Goal: Transaction & Acquisition: Purchase product/service

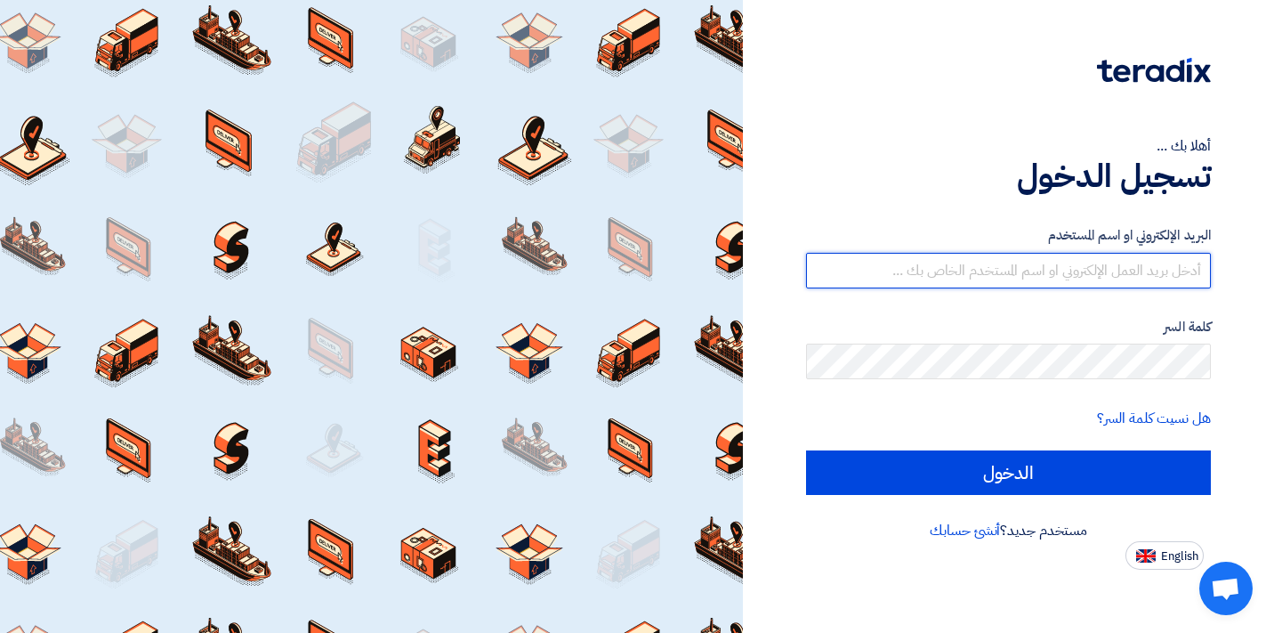
click at [1007, 275] on input "text" at bounding box center [1008, 271] width 405 height 36
type input "[EMAIL_ADDRESS][DOMAIN_NAME]"
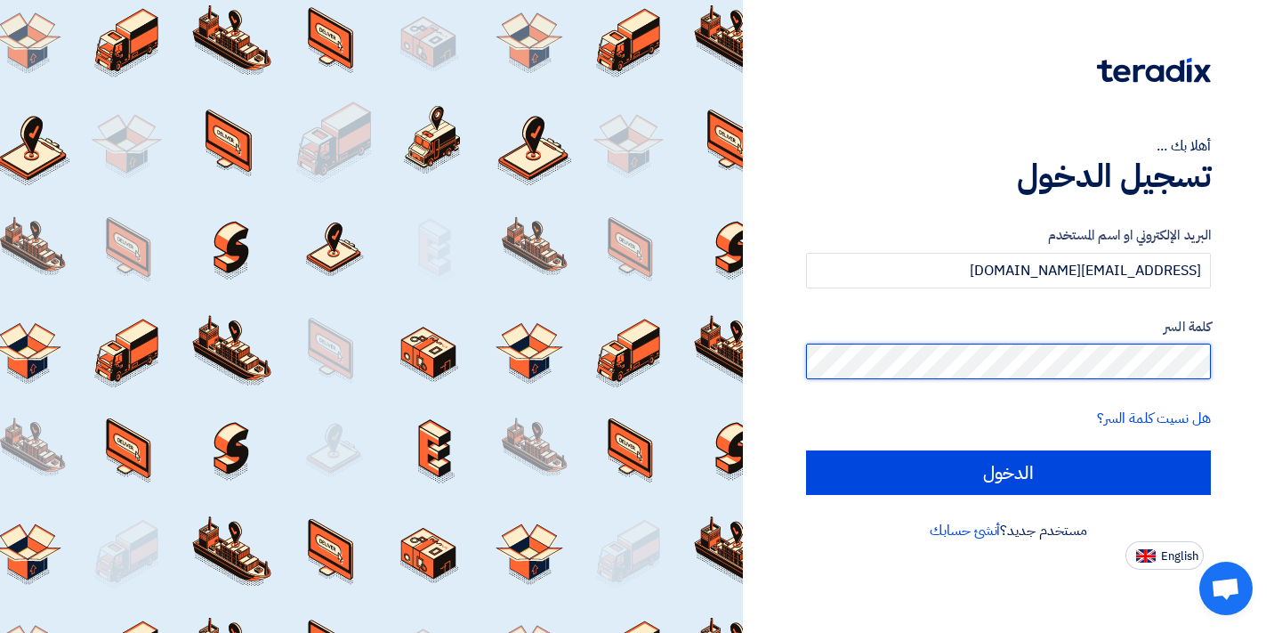
click at [806, 450] on input "الدخول" at bounding box center [1008, 472] width 405 height 44
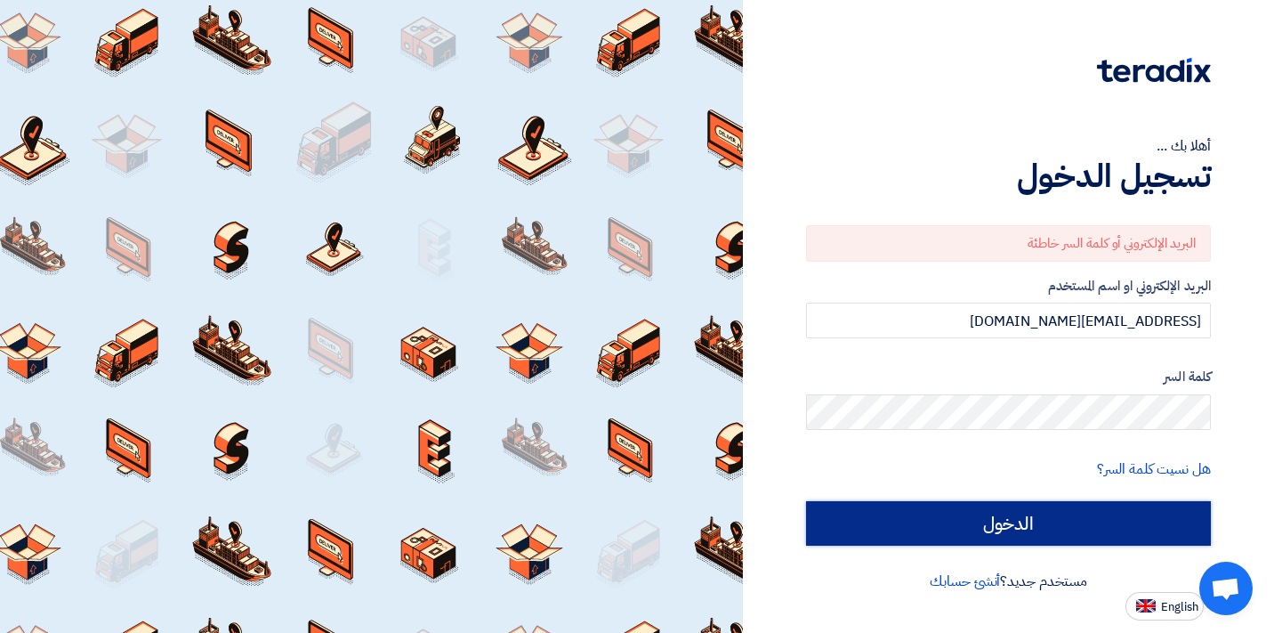
click at [1079, 519] on input "الدخول" at bounding box center [1008, 523] width 405 height 44
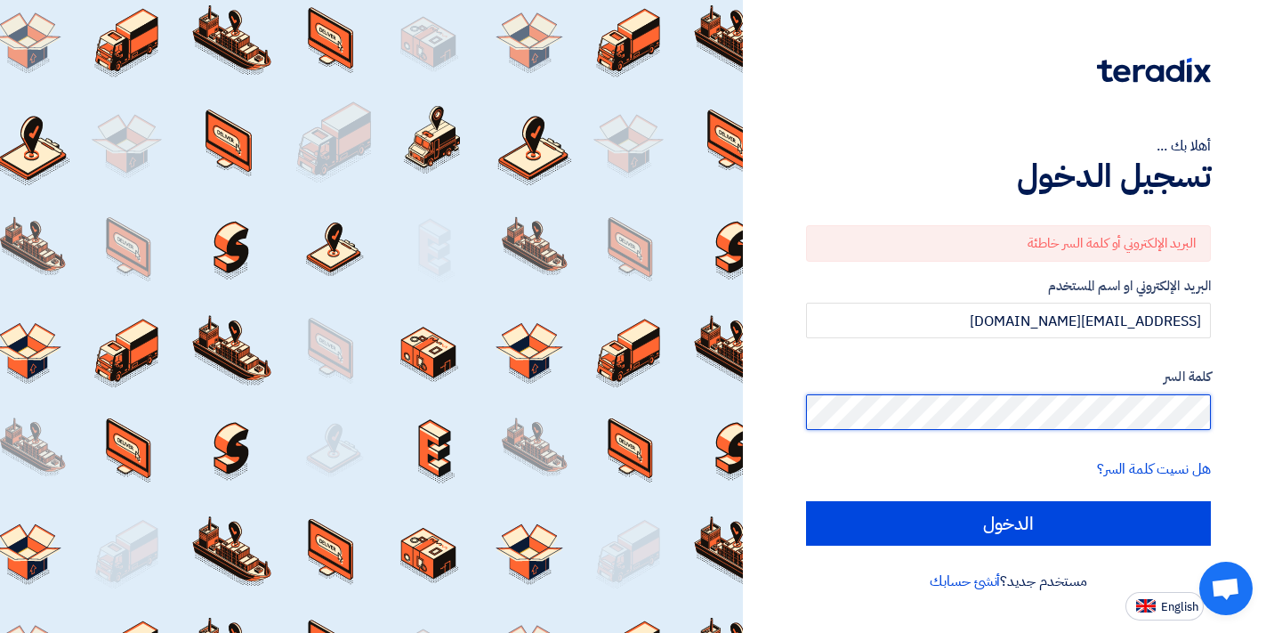
click at [1274, 422] on html "أهلا بك ... تسجيل الدخول البريد الإلكتروني أو كلمة السر خاطئة البريد الإلكتروني…" at bounding box center [637, 316] width 1274 height 633
click at [806, 501] on input "الدخول" at bounding box center [1008, 523] width 405 height 44
click at [1274, 397] on html "أهلا بك ... تسجيل الدخول البريد الإلكتروني أو كلمة السر خاطئة البريد الإلكتروني…" at bounding box center [637, 316] width 1274 height 633
click at [806, 501] on input "الدخول" at bounding box center [1008, 523] width 405 height 44
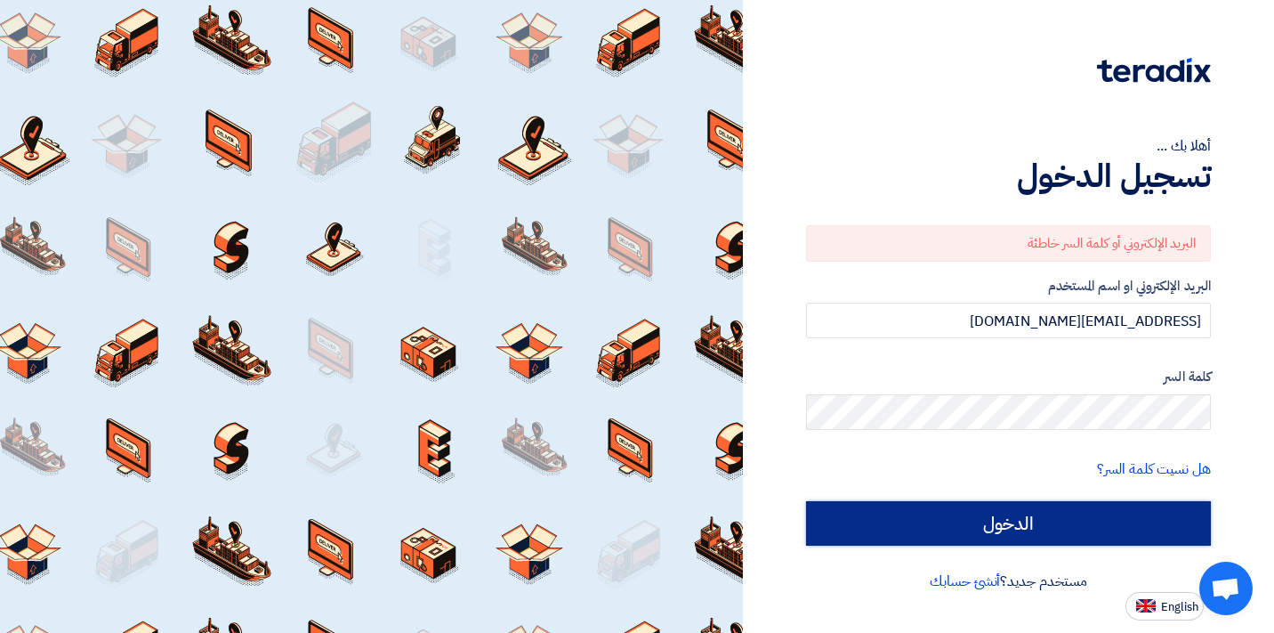
click at [1028, 522] on input "الدخول" at bounding box center [1008, 523] width 405 height 44
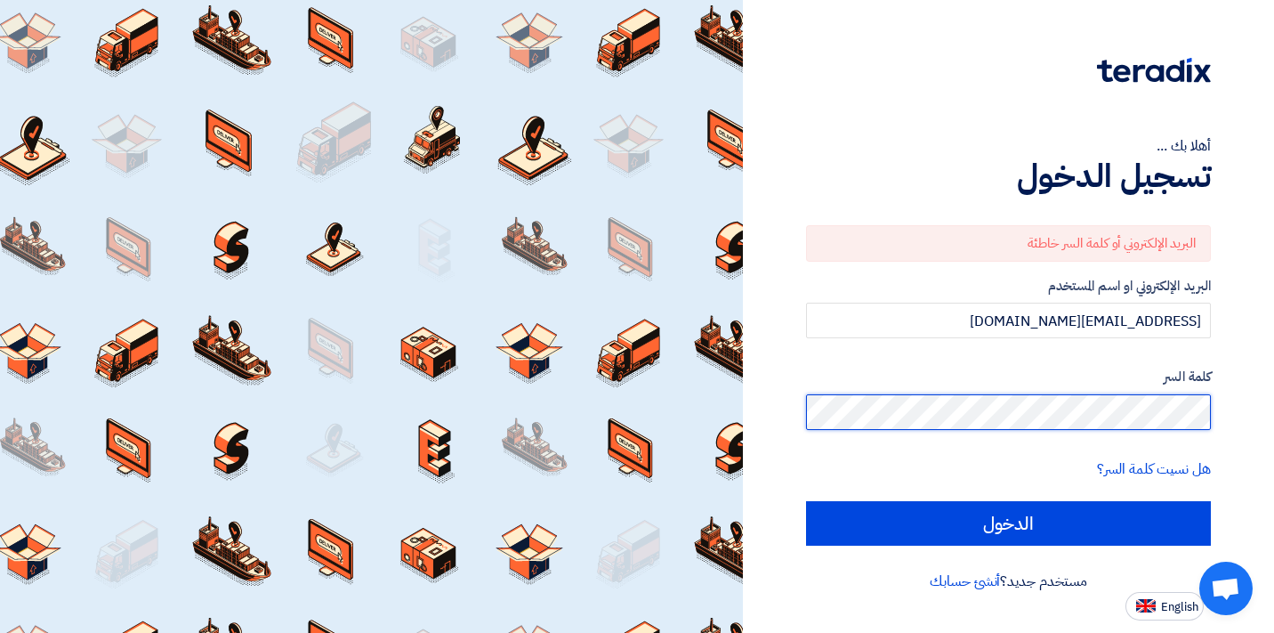
click at [1254, 425] on div "أهلا بك ... تسجيل الدخول البريد الإلكتروني أو كلمة السر خاطئة البريد الإلكتروني…" at bounding box center [1008, 310] width 505 height 620
click at [806, 501] on input "الدخول" at bounding box center [1008, 523] width 405 height 44
click at [1217, 412] on div "أهلا بك ... تسجيل الدخول البريد الإلكتروني أو كلمة السر خاطئة البريد الإلكتروني…" at bounding box center [1008, 310] width 505 height 620
click at [806, 501] on input "الدخول" at bounding box center [1008, 523] width 405 height 44
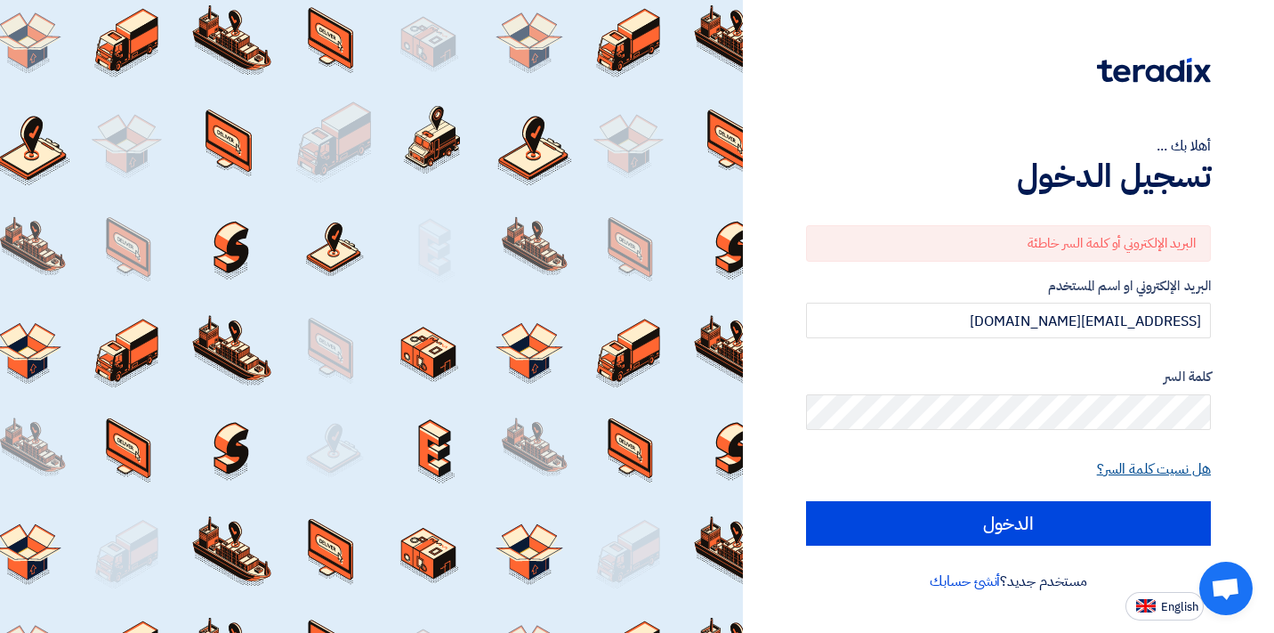
click at [1140, 473] on link "هل نسيت كلمة السر؟" at bounding box center [1154, 468] width 114 height 21
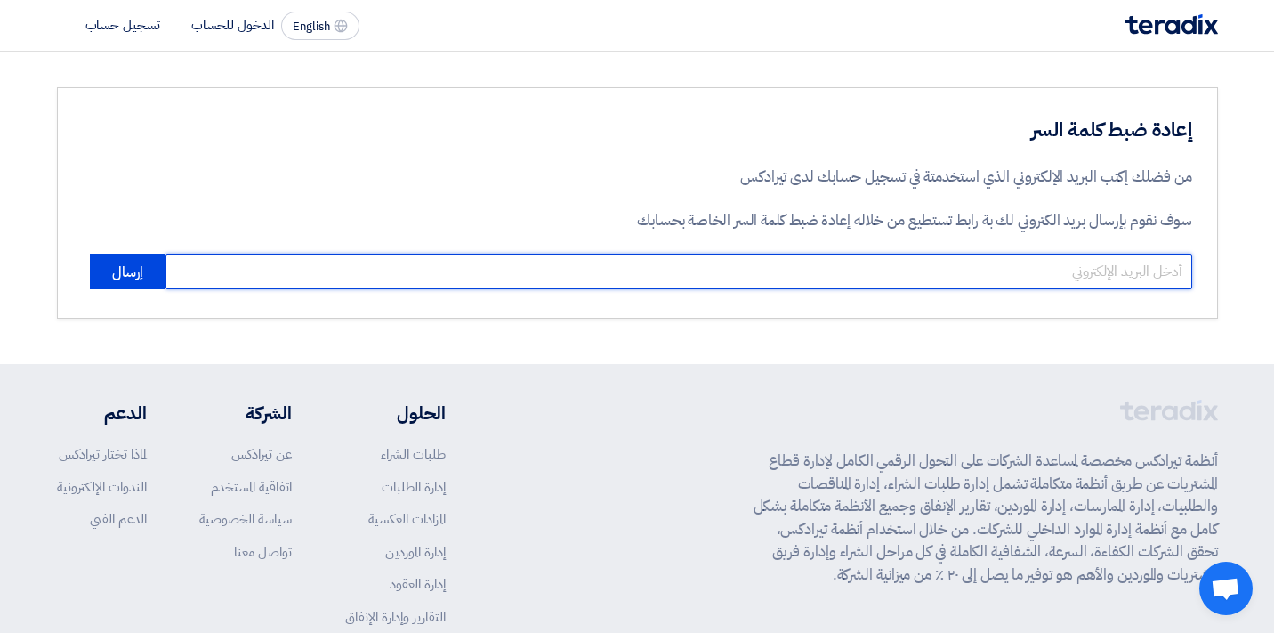
click at [1008, 273] on input "email" at bounding box center [679, 272] width 1027 height 36
type input "[EMAIL_ADDRESS][DOMAIN_NAME]"
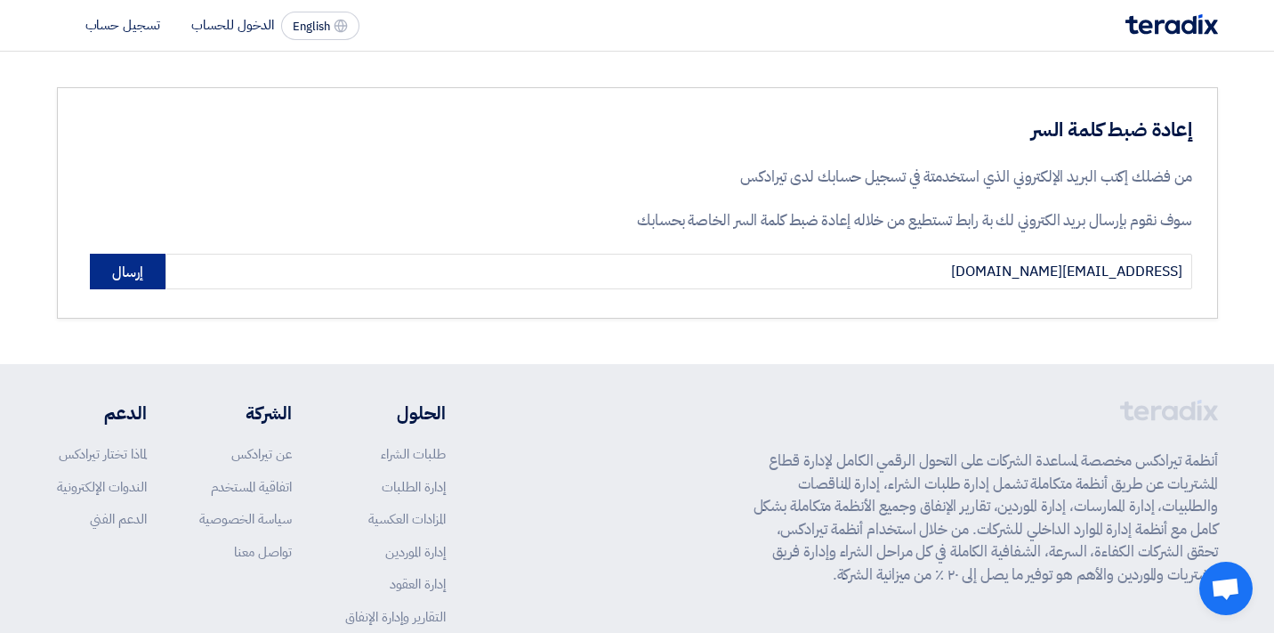
click at [122, 271] on button "إرسال" at bounding box center [128, 272] width 76 height 36
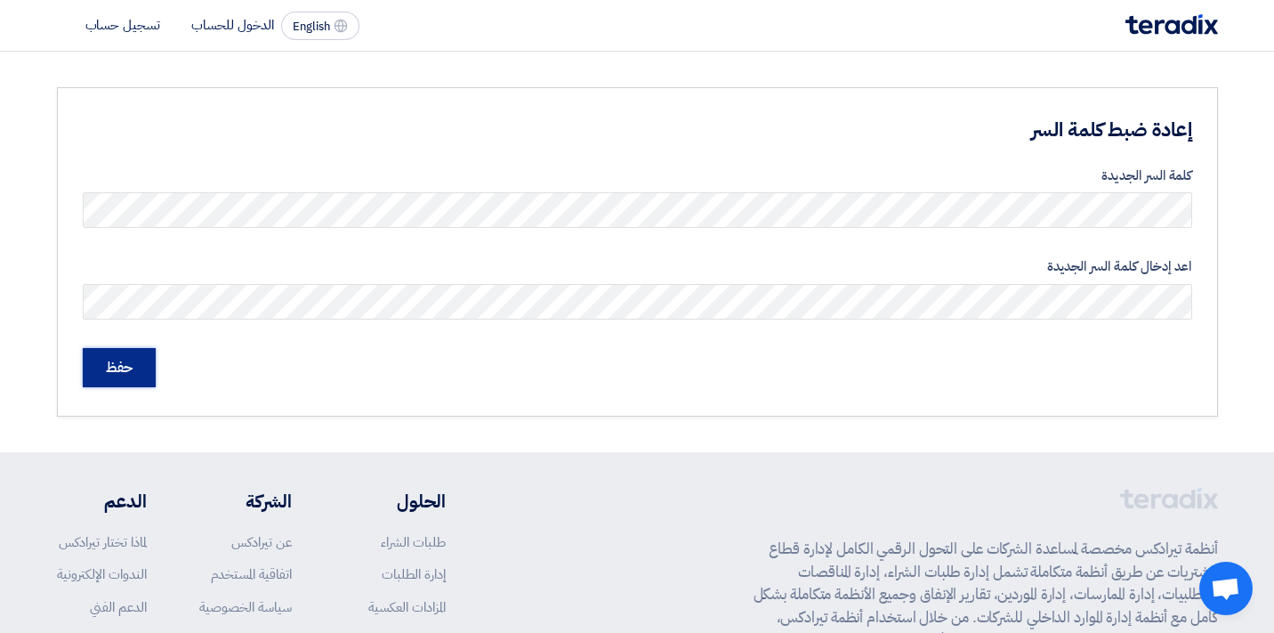
click at [107, 372] on input "حفظ" at bounding box center [119, 367] width 73 height 39
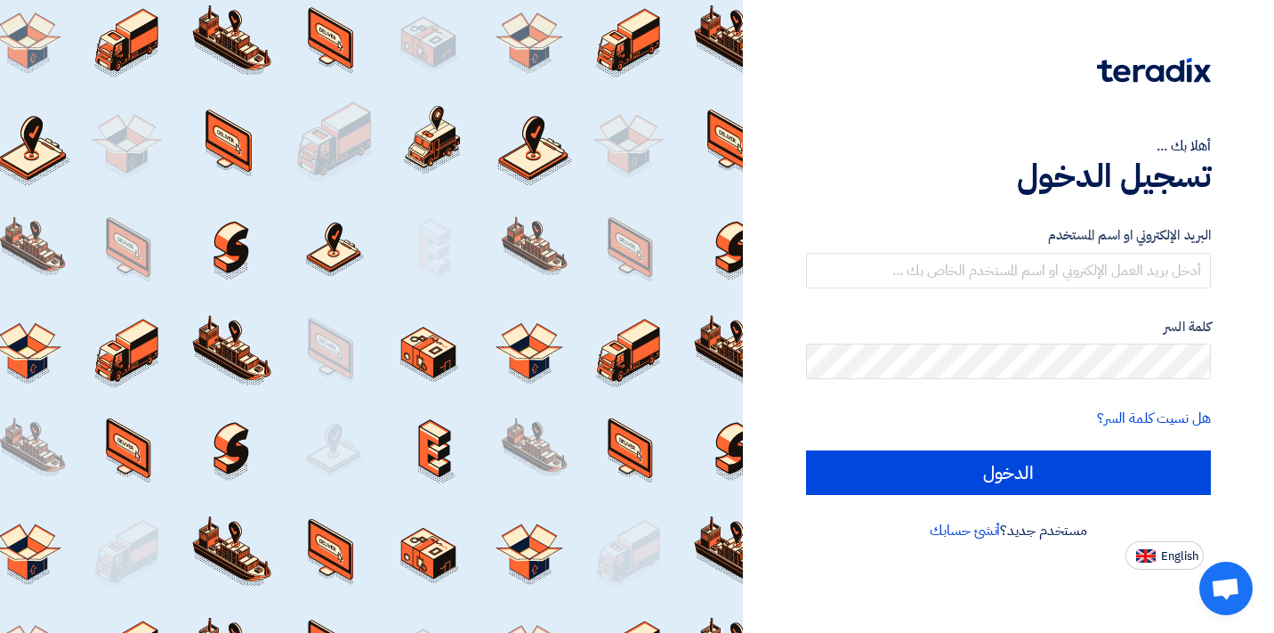
type input "[EMAIL_ADDRESS][DOMAIN_NAME]"
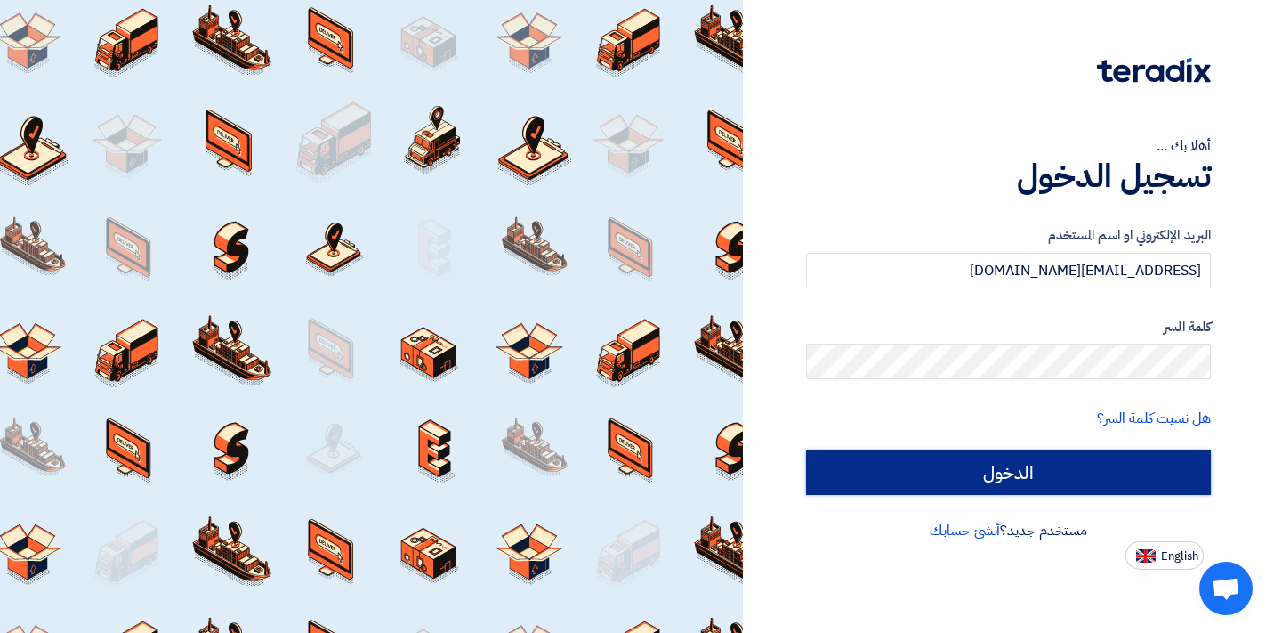
click at [1041, 470] on input "الدخول" at bounding box center [1008, 472] width 405 height 44
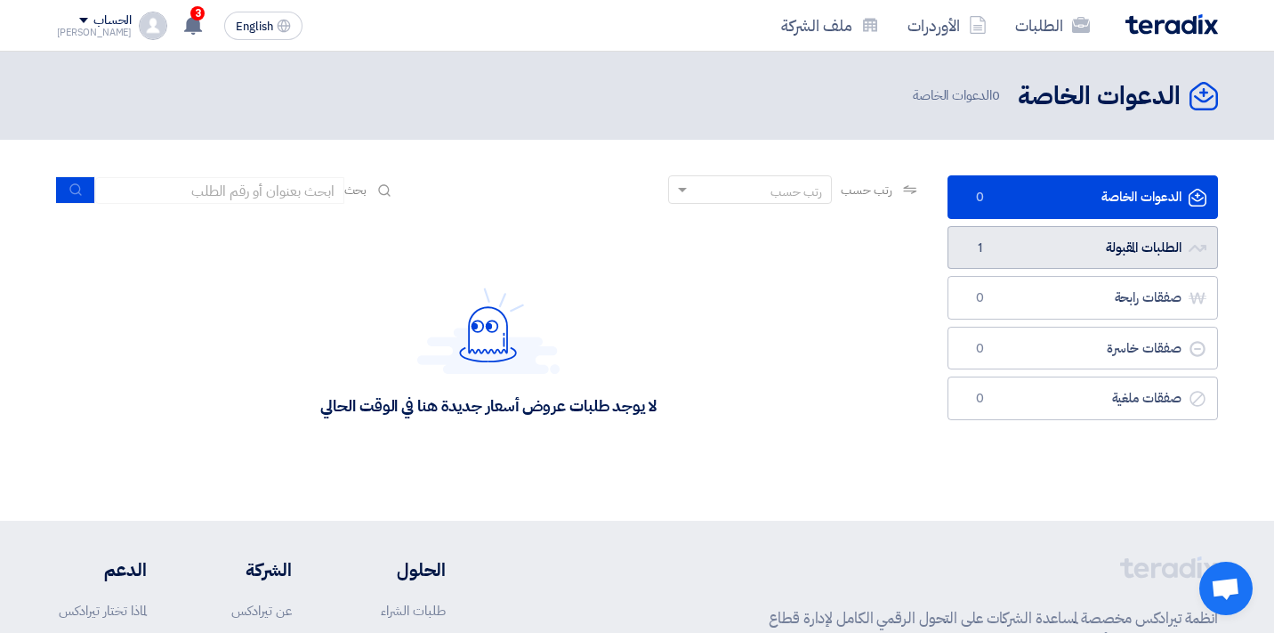
click at [1056, 243] on link "الطلبات المقبولة الطلبات المقبولة 1" at bounding box center [1083, 248] width 271 height 44
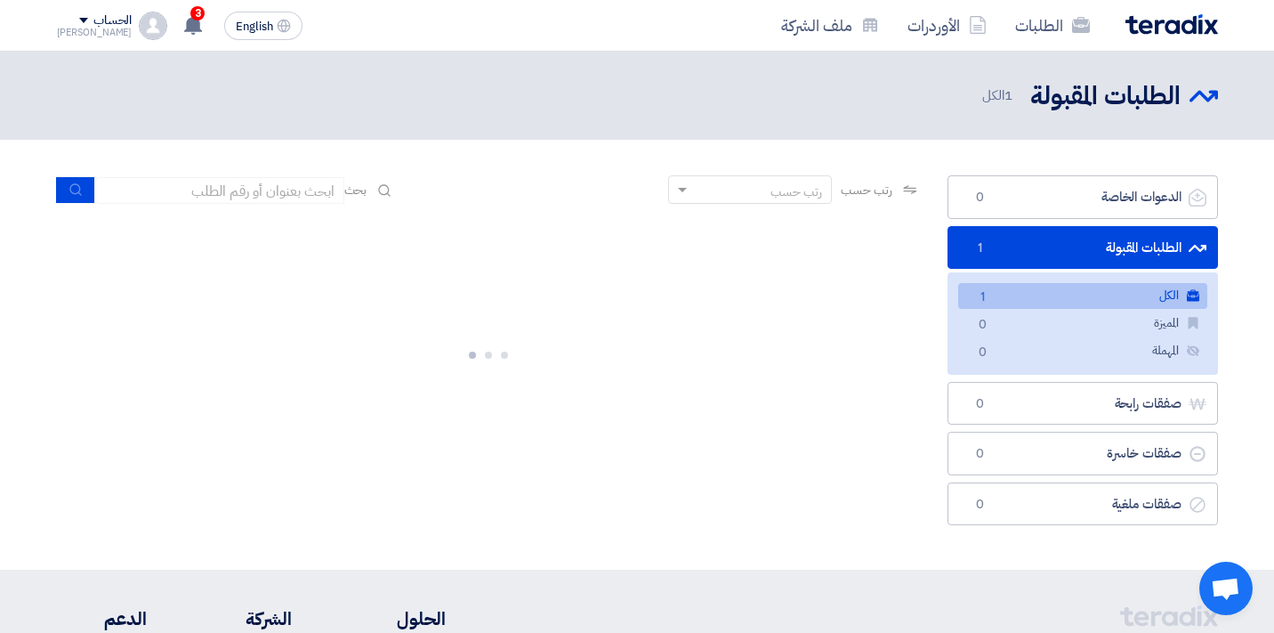
click at [1055, 292] on link "الكل الكل 1" at bounding box center [1083, 296] width 249 height 26
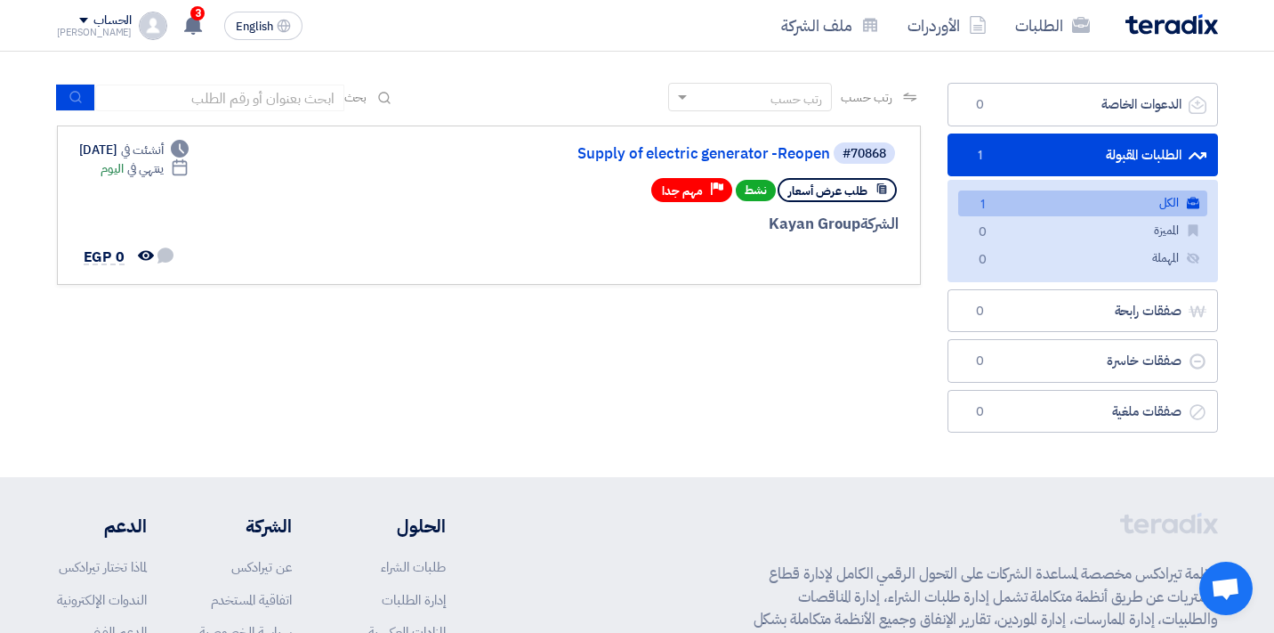
scroll to position [98, 0]
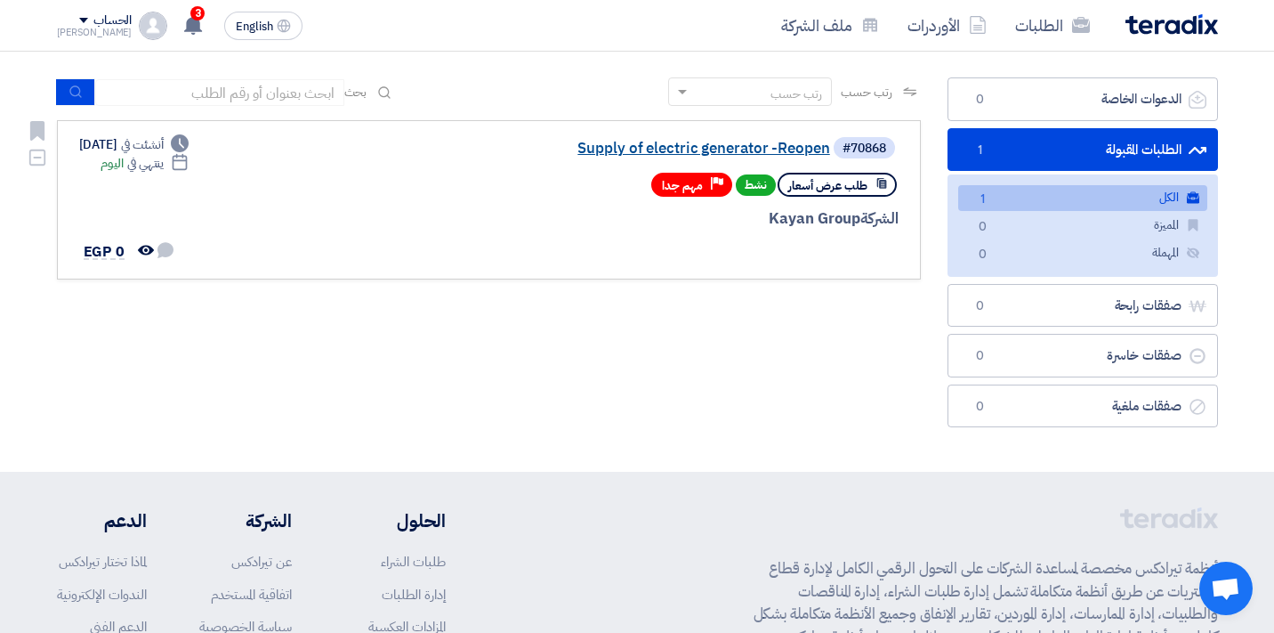
click at [724, 142] on link "Supply of electric generator -Reopen" at bounding box center [652, 149] width 356 height 16
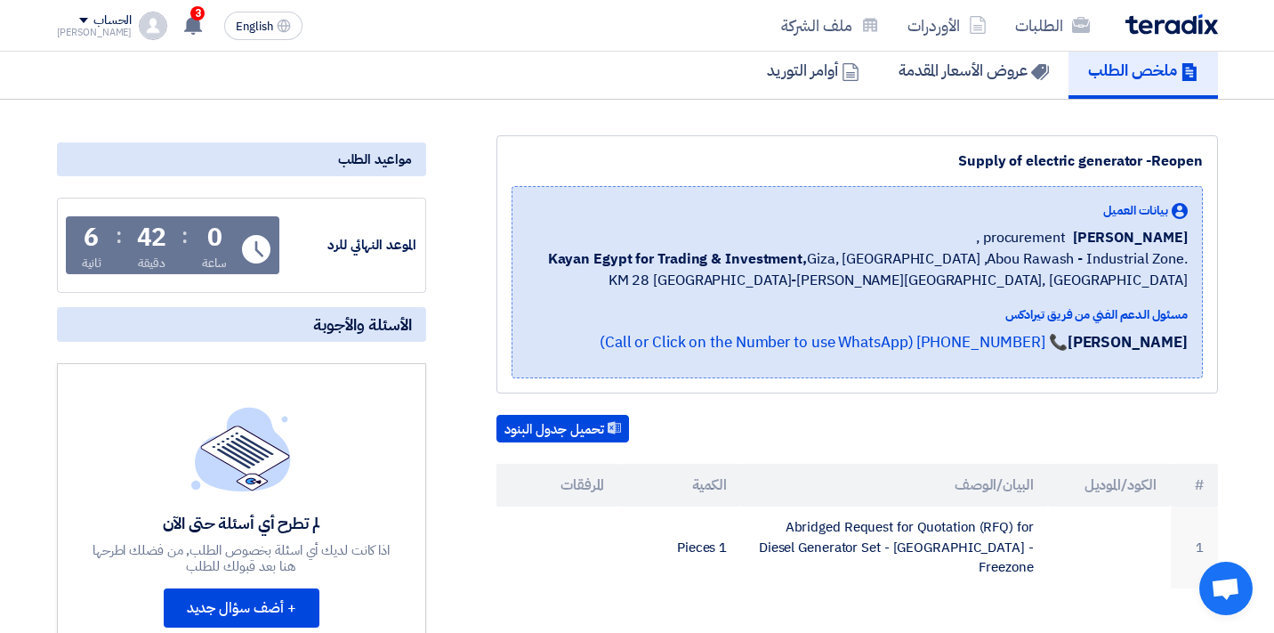
scroll to position [162, 0]
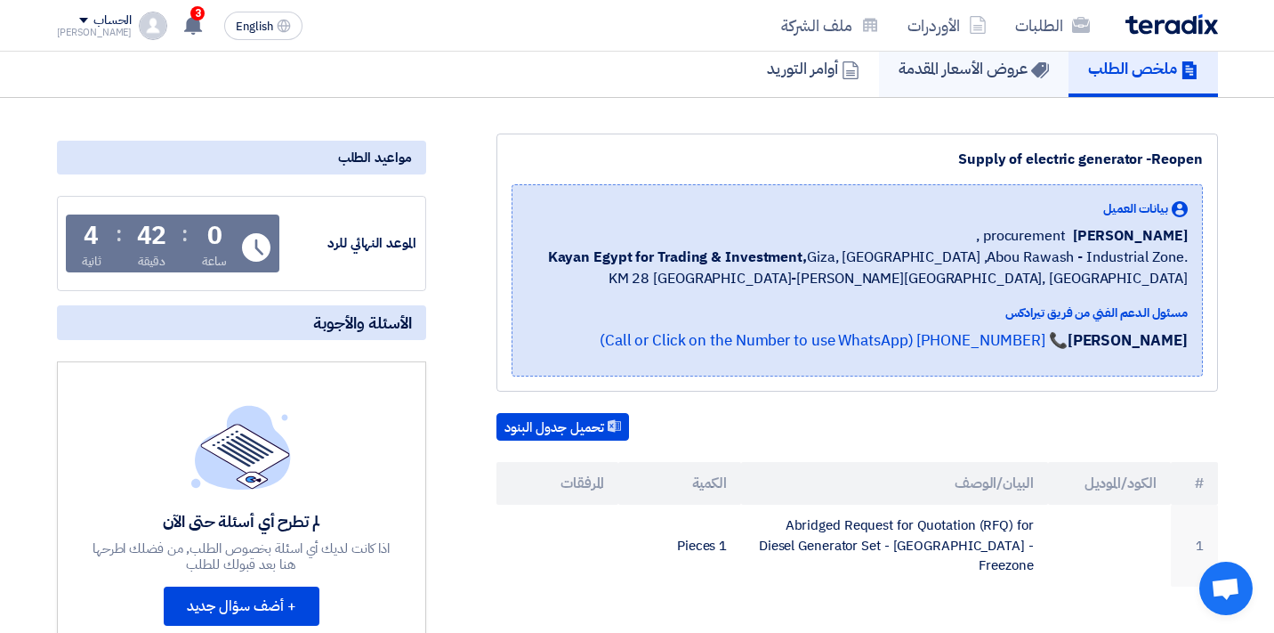
click at [957, 72] on h5 "عروض الأسعار المقدمة" at bounding box center [974, 68] width 150 height 20
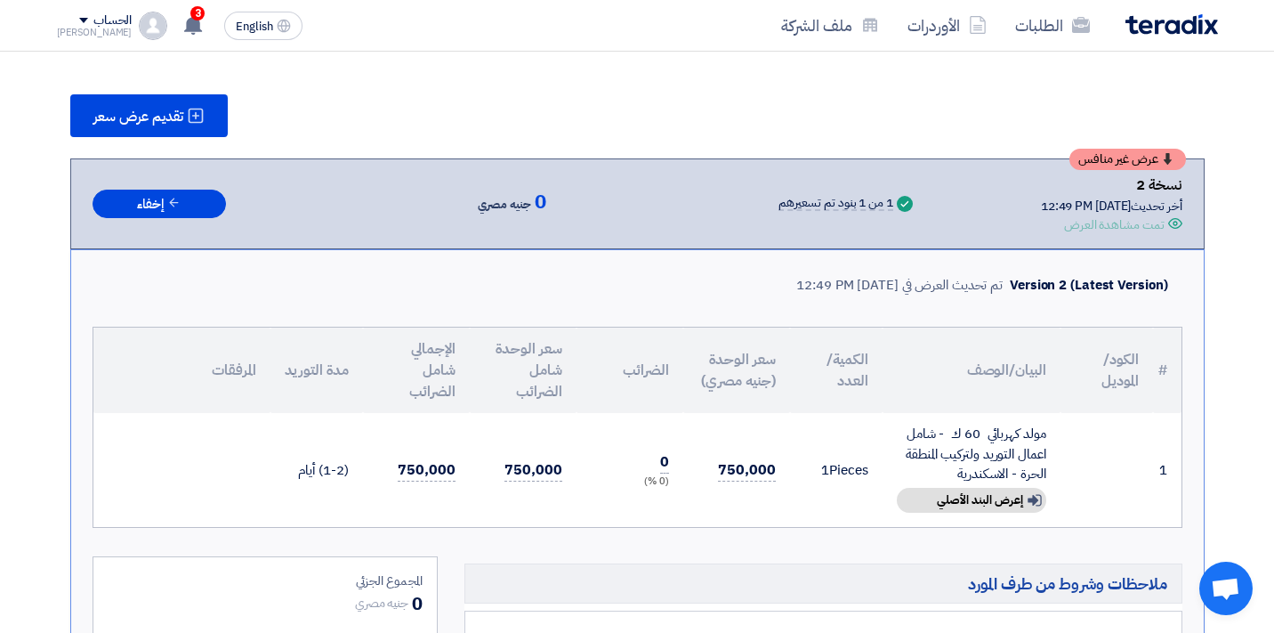
scroll to position [242, 0]
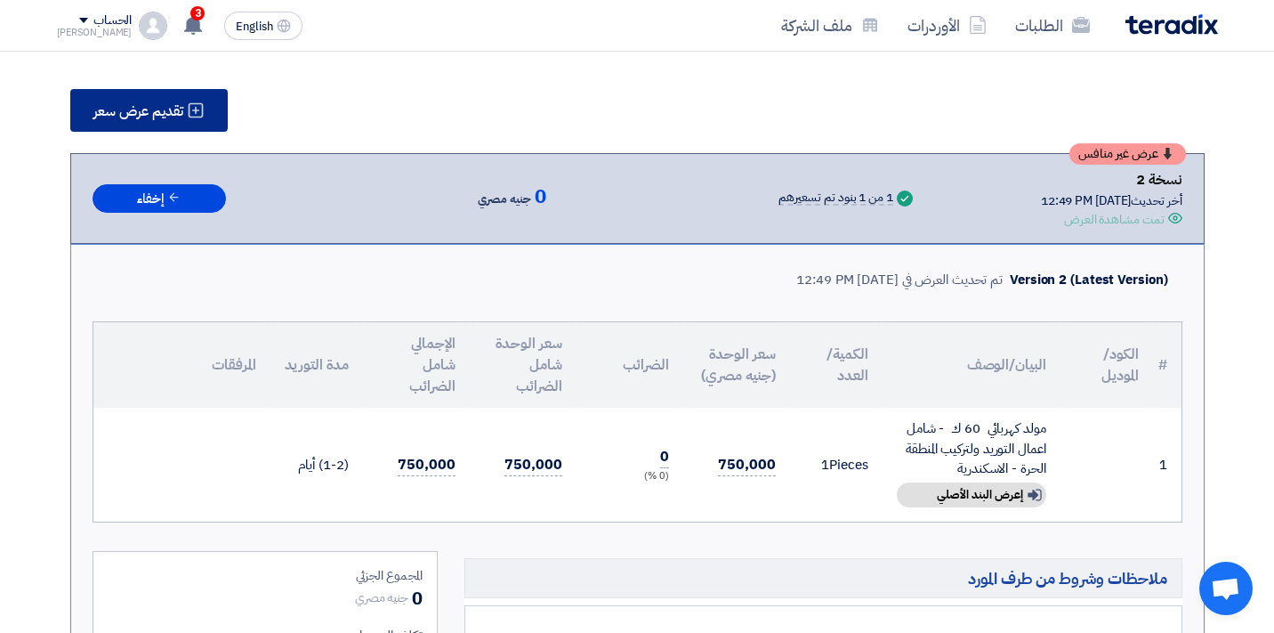
click at [193, 117] on use at bounding box center [195, 110] width 15 height 15
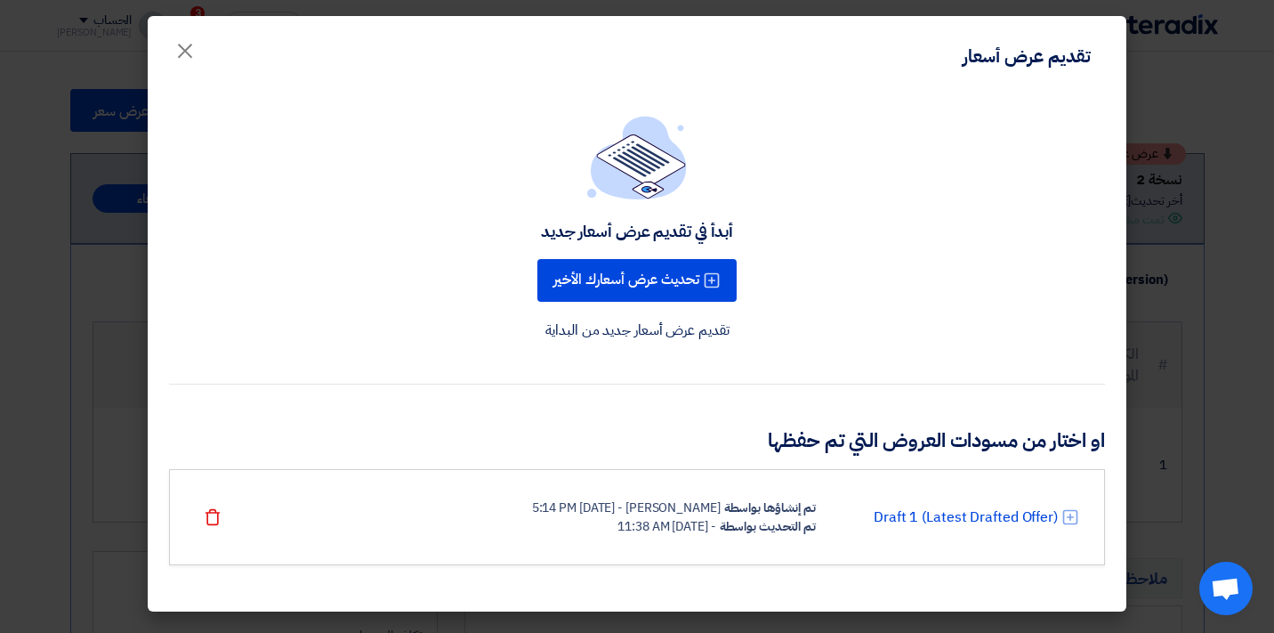
click at [631, 332] on link "تقديم عرض أسعار جديد من البداية" at bounding box center [638, 330] width 184 height 21
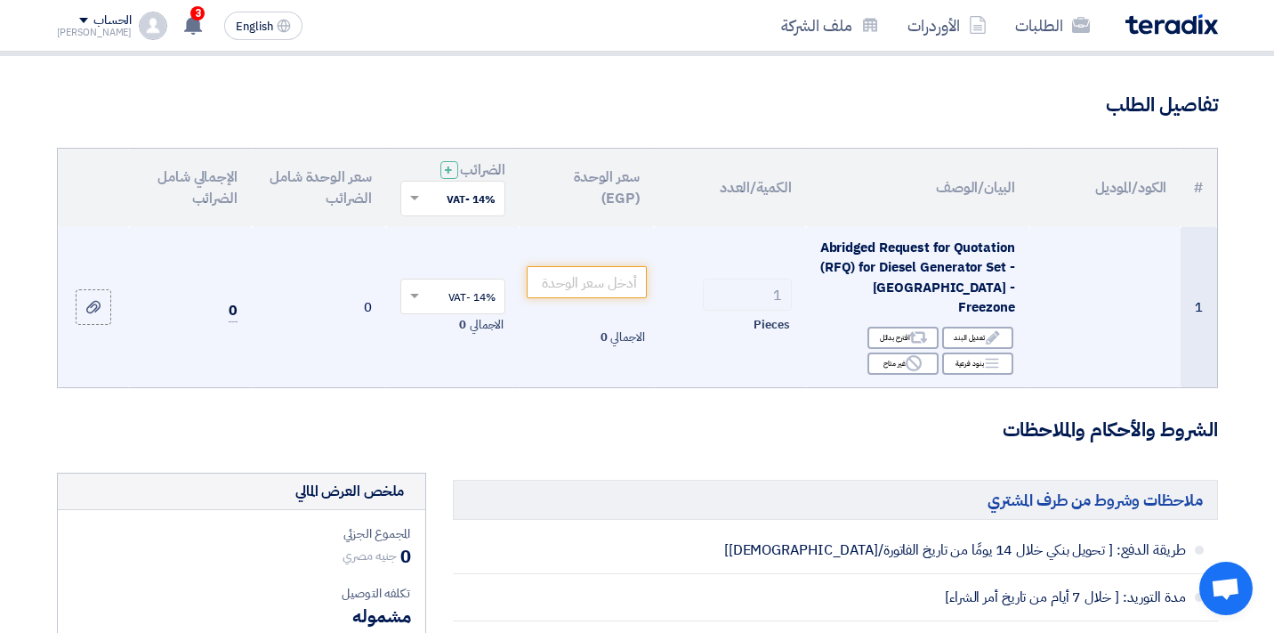
scroll to position [110, 0]
click at [598, 279] on input "number" at bounding box center [587, 281] width 120 height 32
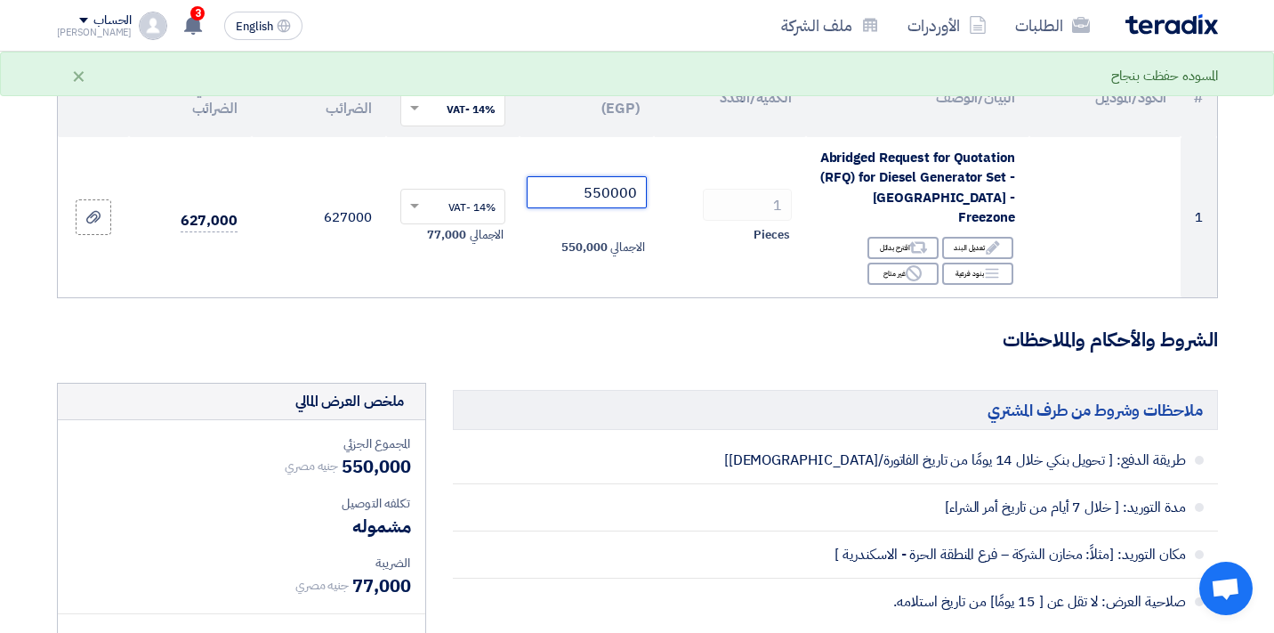
scroll to position [206, 0]
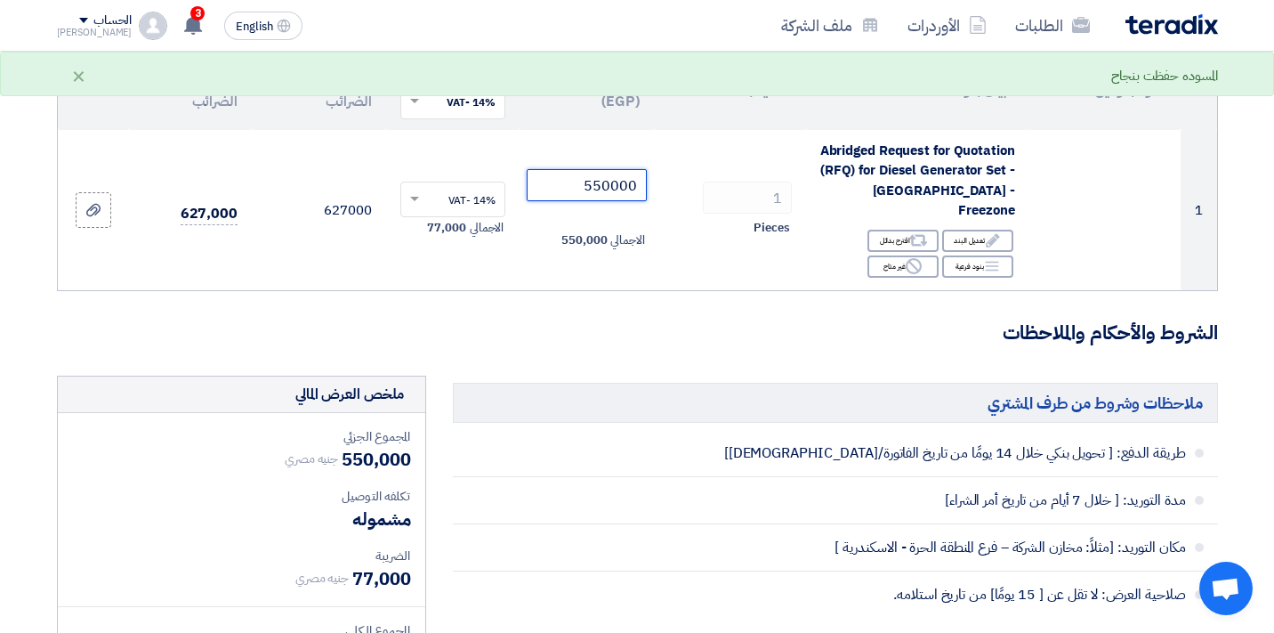
type input "550000"
click at [653, 360] on form "تفاصيل الطلب # الكود/الموديل البيان/الوصف الكمية/العدد سعر الوحدة (EGP) الضرائب…" at bounding box center [637, 612] width 1161 height 1235
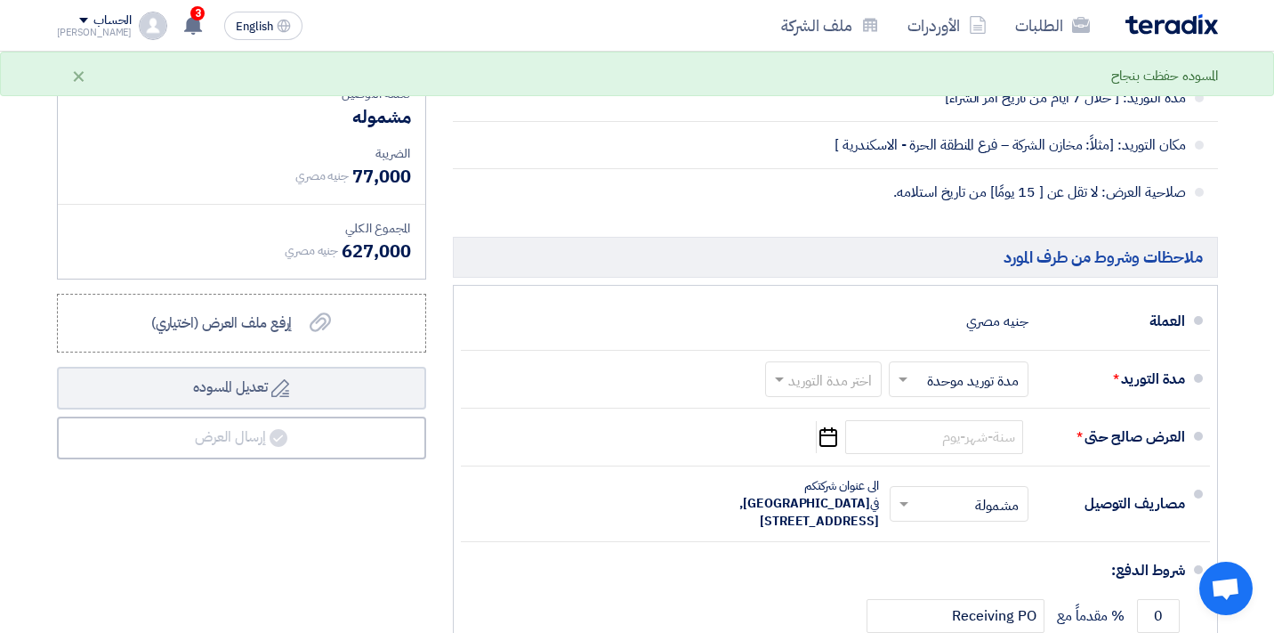
scroll to position [611, 0]
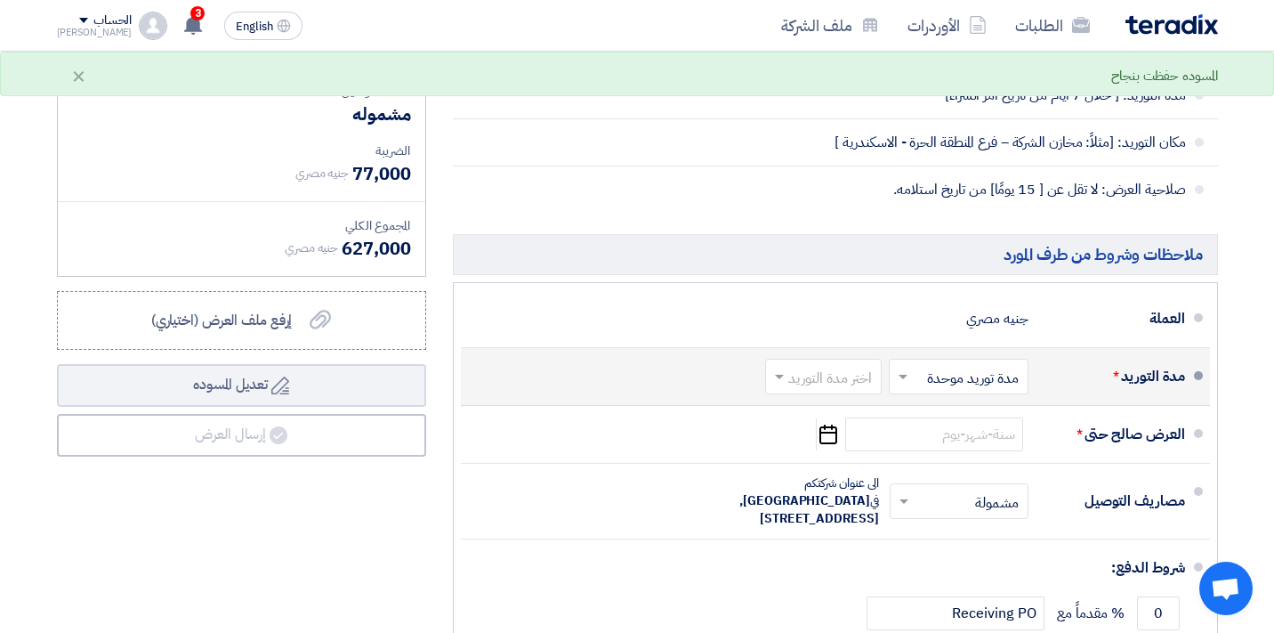
click at [910, 376] on span at bounding box center [901, 377] width 22 height 18
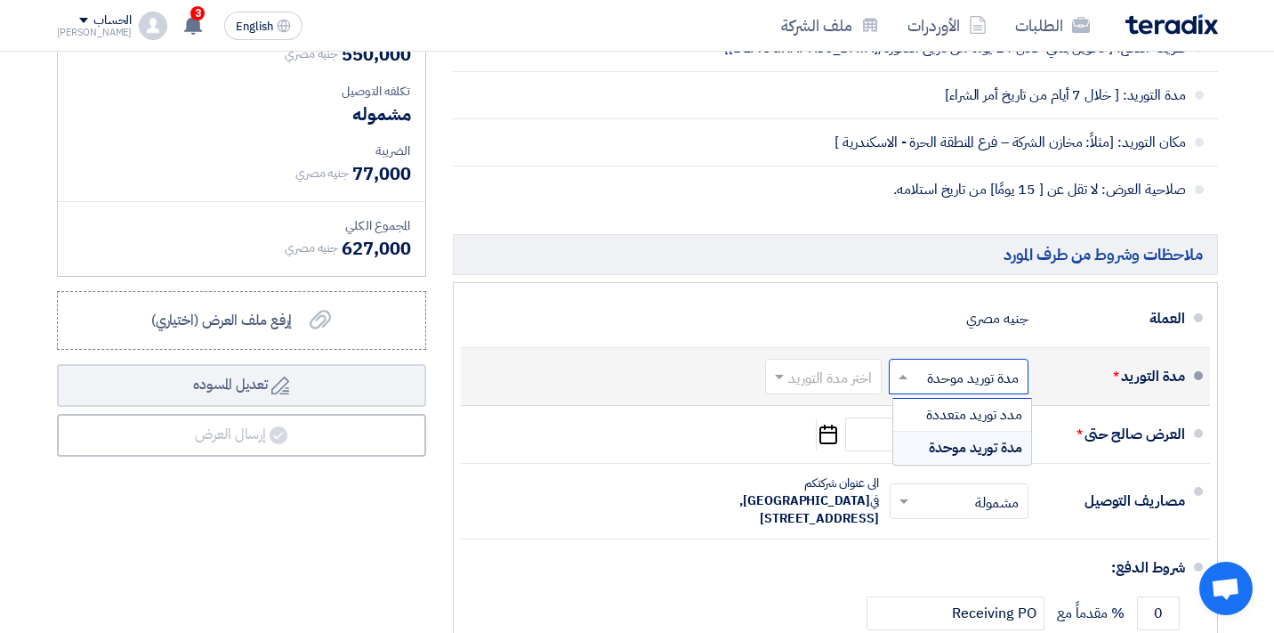
click at [910, 376] on span at bounding box center [901, 377] width 22 height 18
click at [804, 378] on input "text" at bounding box center [820, 378] width 108 height 26
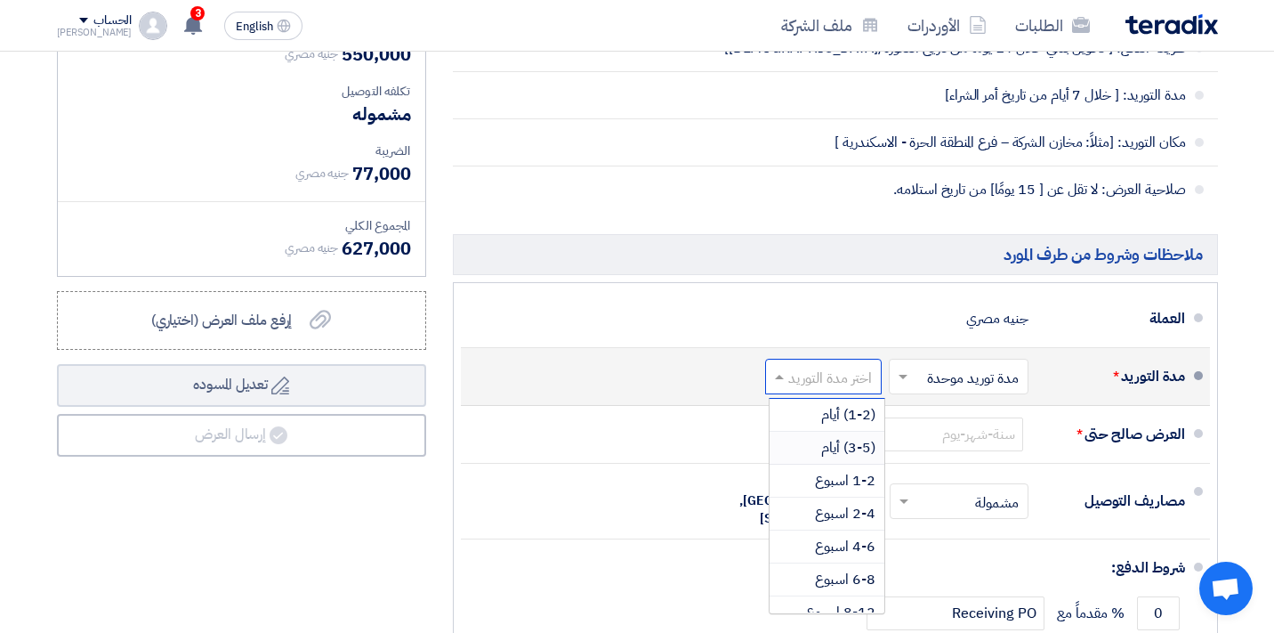
click at [811, 454] on div "(3-5) أيام" at bounding box center [827, 448] width 115 height 33
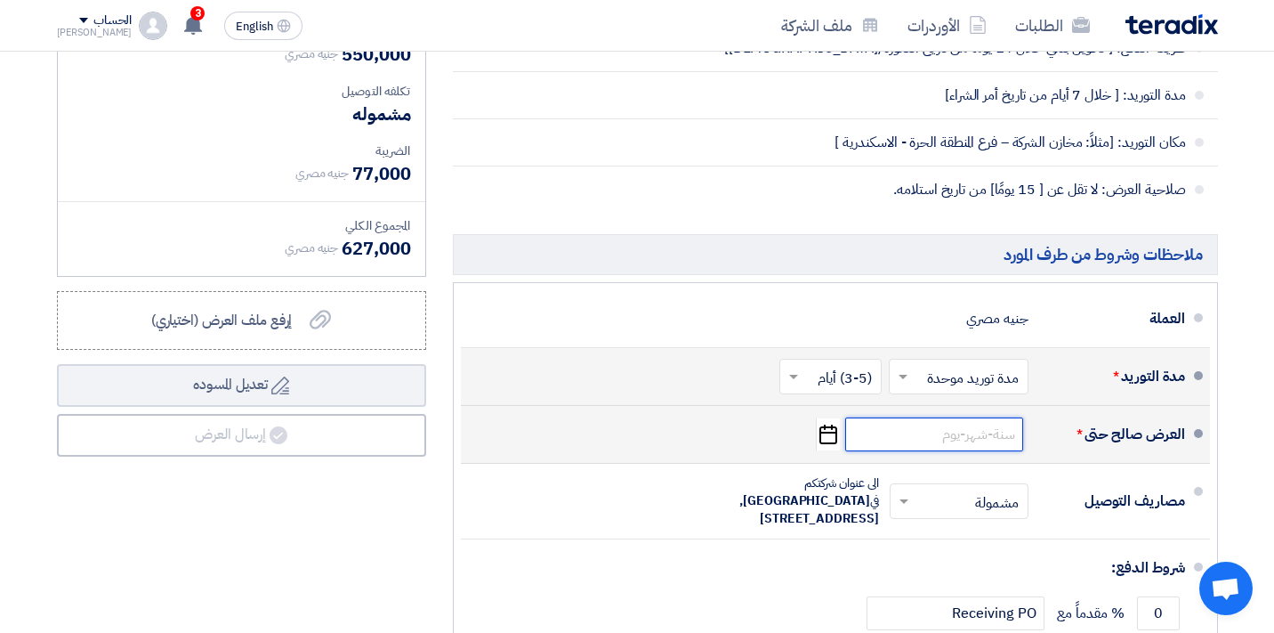
click at [947, 446] on input at bounding box center [934, 434] width 178 height 34
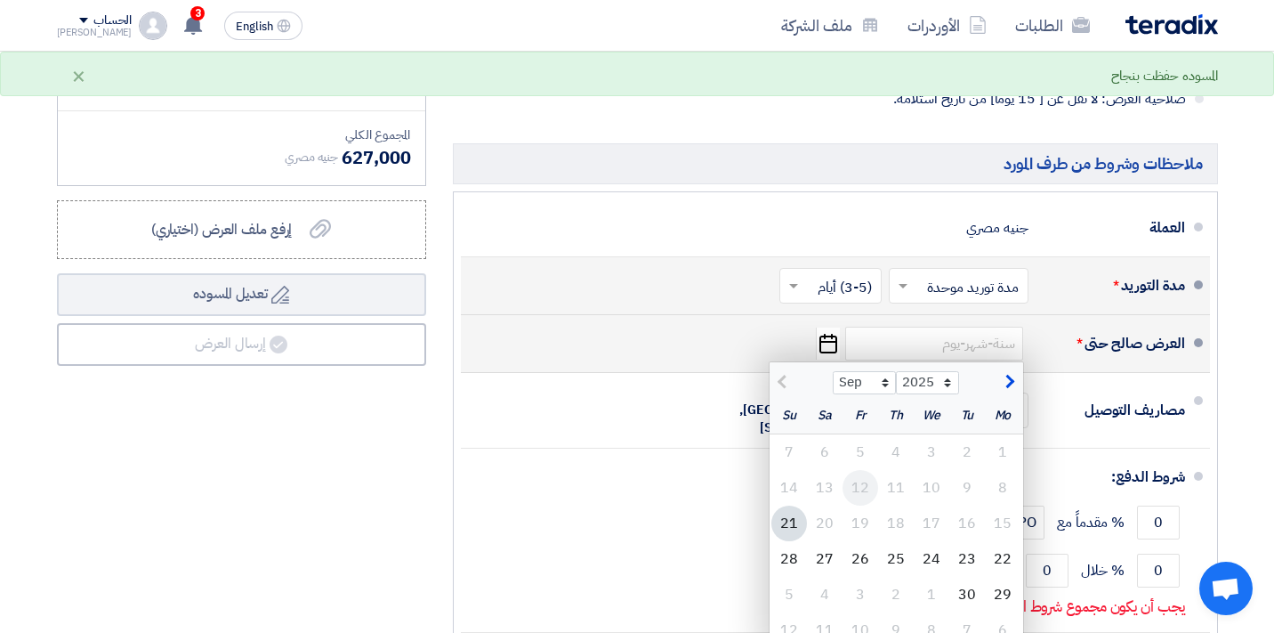
scroll to position [703, 0]
click at [965, 596] on div "30" at bounding box center [968, 594] width 36 height 36
type input "[DATE]"
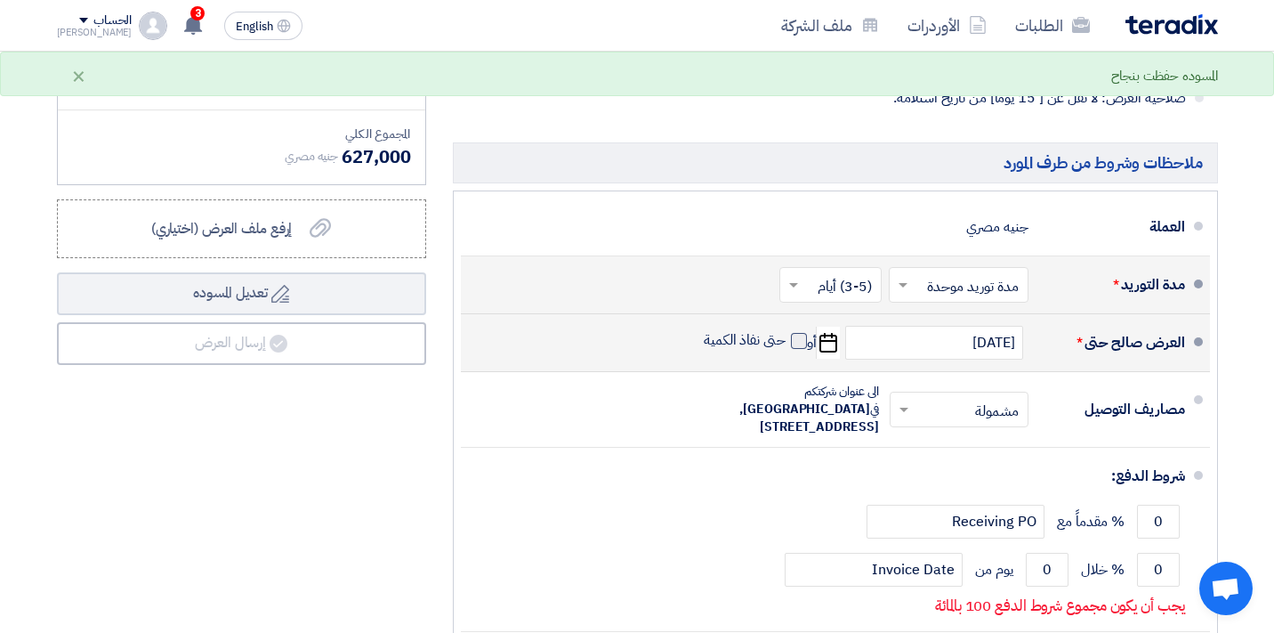
click at [792, 338] on span at bounding box center [799, 341] width 16 height 16
click at [786, 338] on input "حتى نفاذ الكمية" at bounding box center [742, 348] width 85 height 34
checkbox input "true"
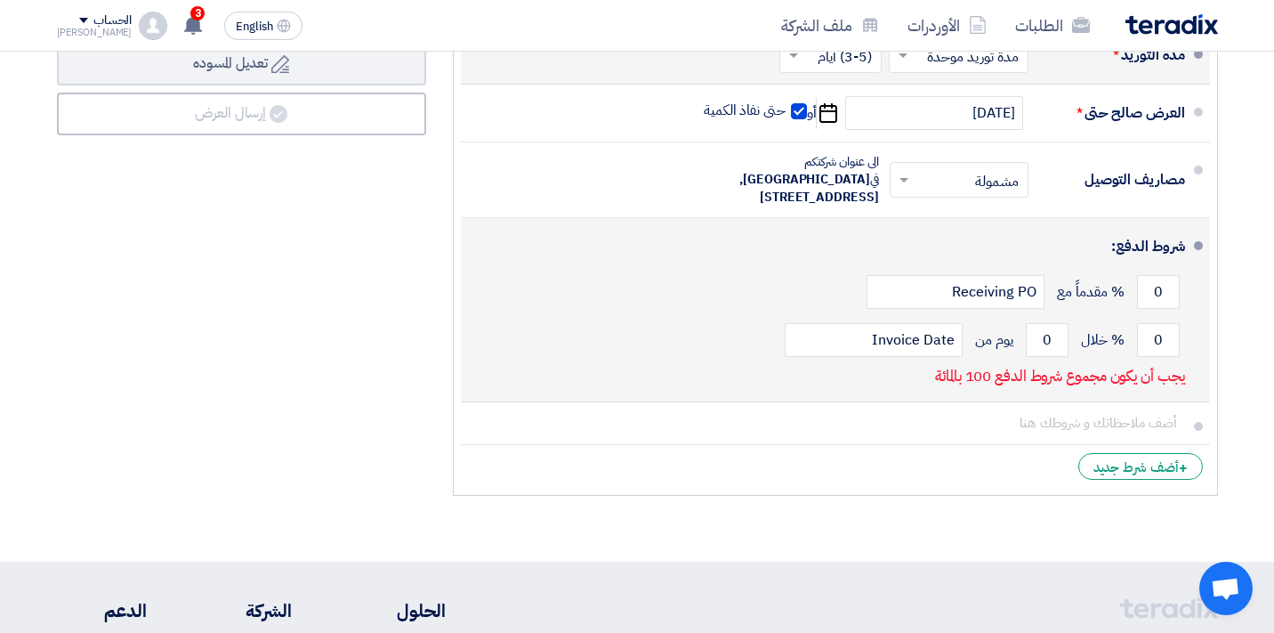
scroll to position [938, 0]
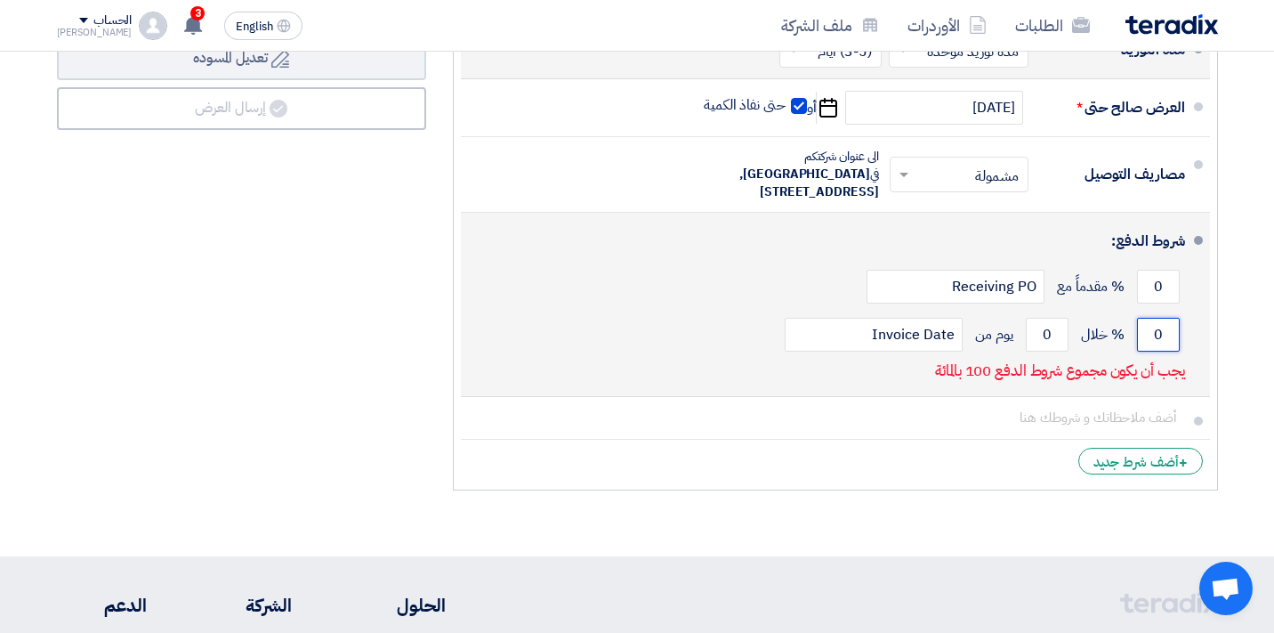
drag, startPoint x: 1155, startPoint y: 340, endPoint x: 1172, endPoint y: 338, distance: 17.0
click at [1172, 338] on input "0" at bounding box center [1158, 335] width 43 height 34
type input "100"
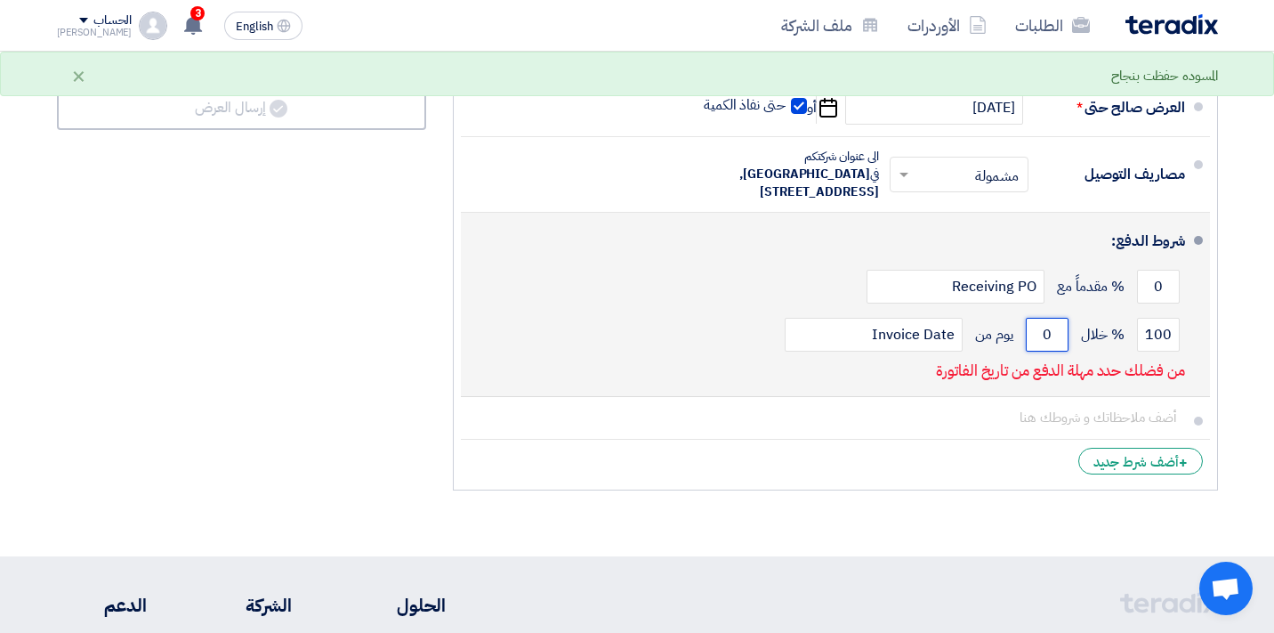
drag, startPoint x: 1039, startPoint y: 336, endPoint x: 1056, endPoint y: 336, distance: 17.8
click at [1056, 336] on input "0" at bounding box center [1047, 335] width 43 height 34
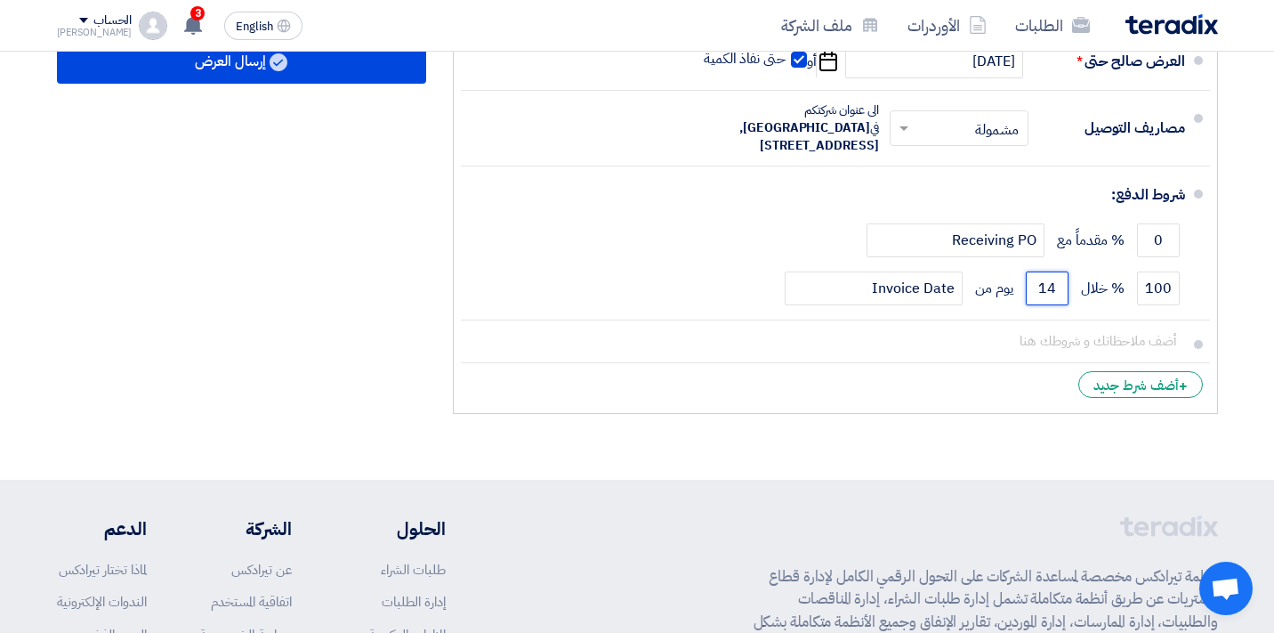
scroll to position [986, 0]
type input "14"
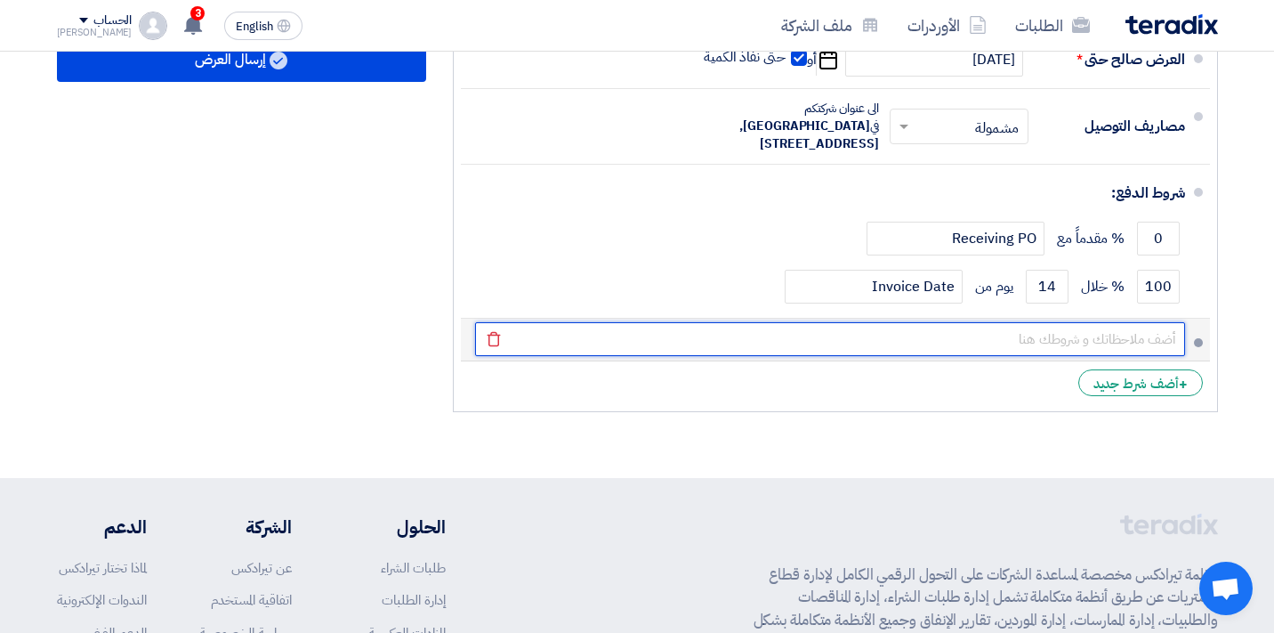
click at [1064, 344] on input "text" at bounding box center [830, 339] width 710 height 34
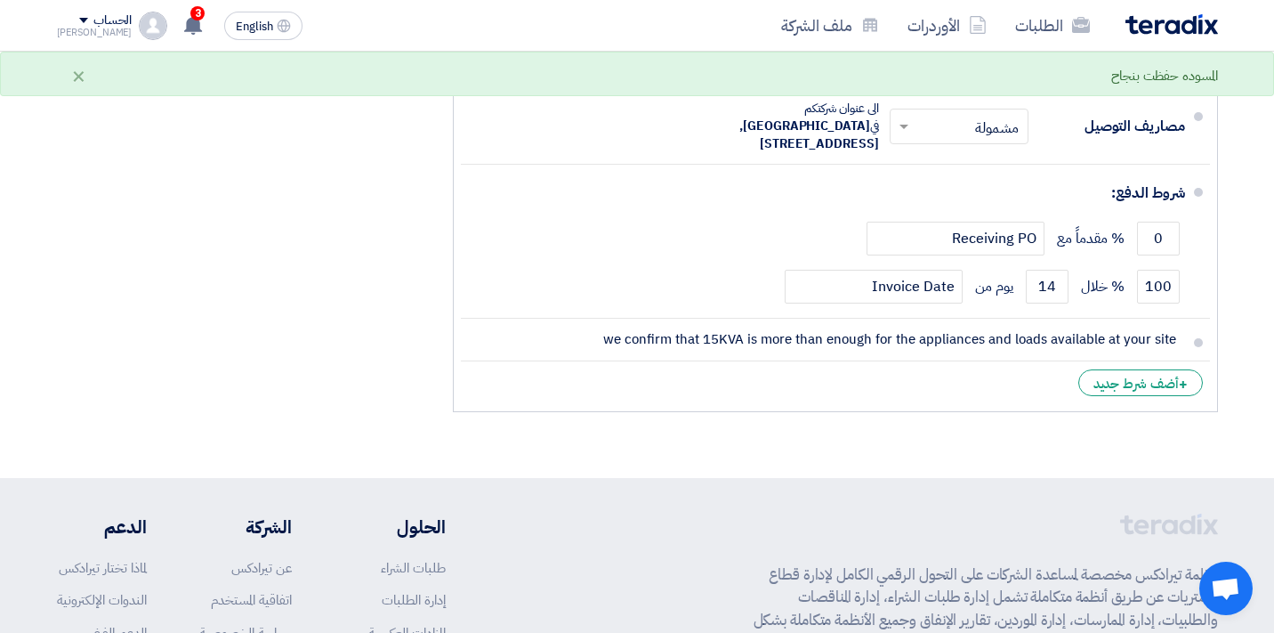
click at [918, 395] on li "+ أضف شرط جديد" at bounding box center [835, 382] width 749 height 43
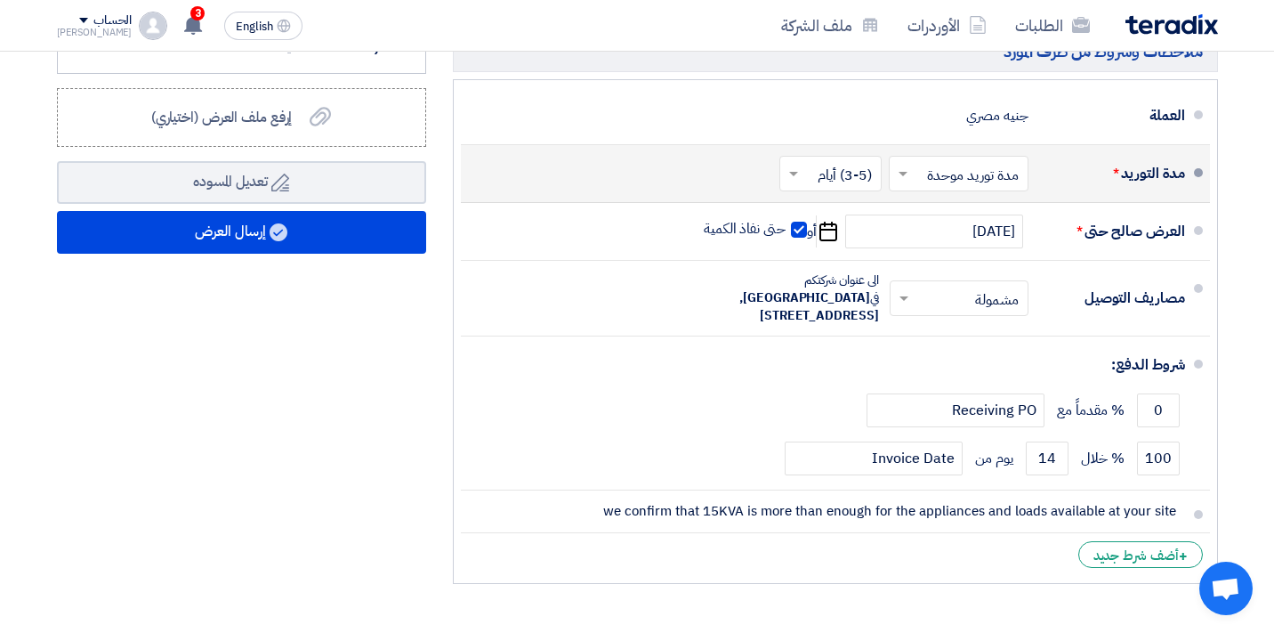
scroll to position [811, 0]
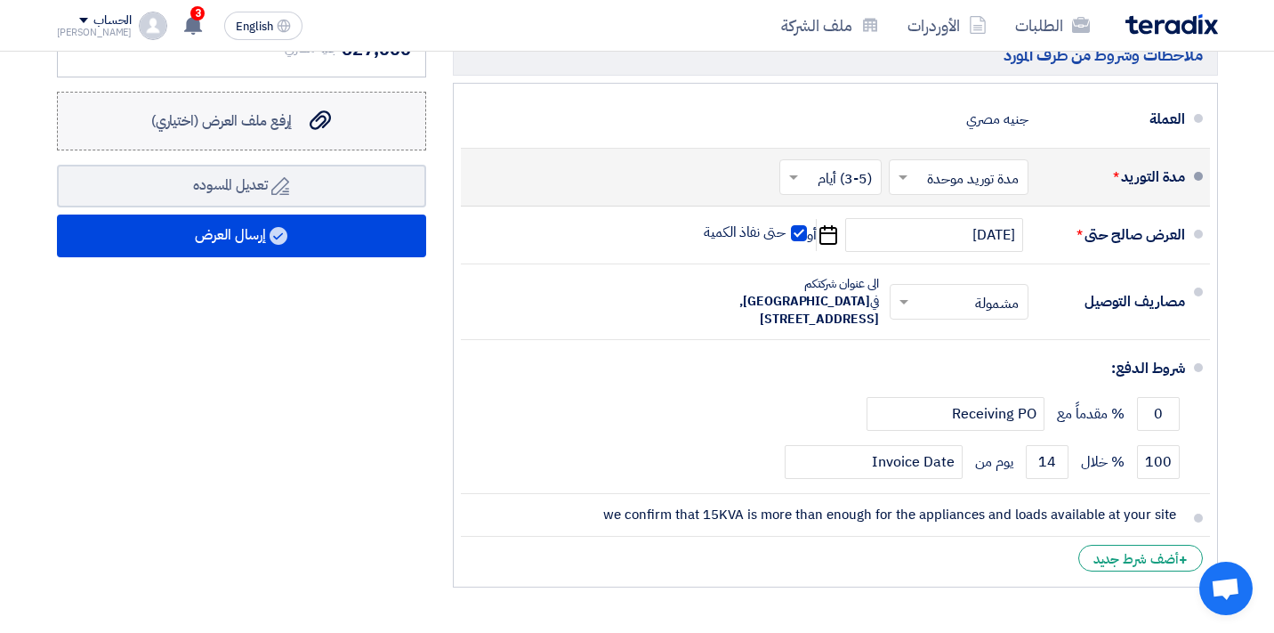
click at [251, 127] on span "إرفع ملف العرض (اختياري)" at bounding box center [222, 120] width 142 height 21
click at [0, 0] on input "إرفع ملف العرض (اختياري) إرفع ملف العرض (اختياري)" at bounding box center [0, 0] width 0 height 0
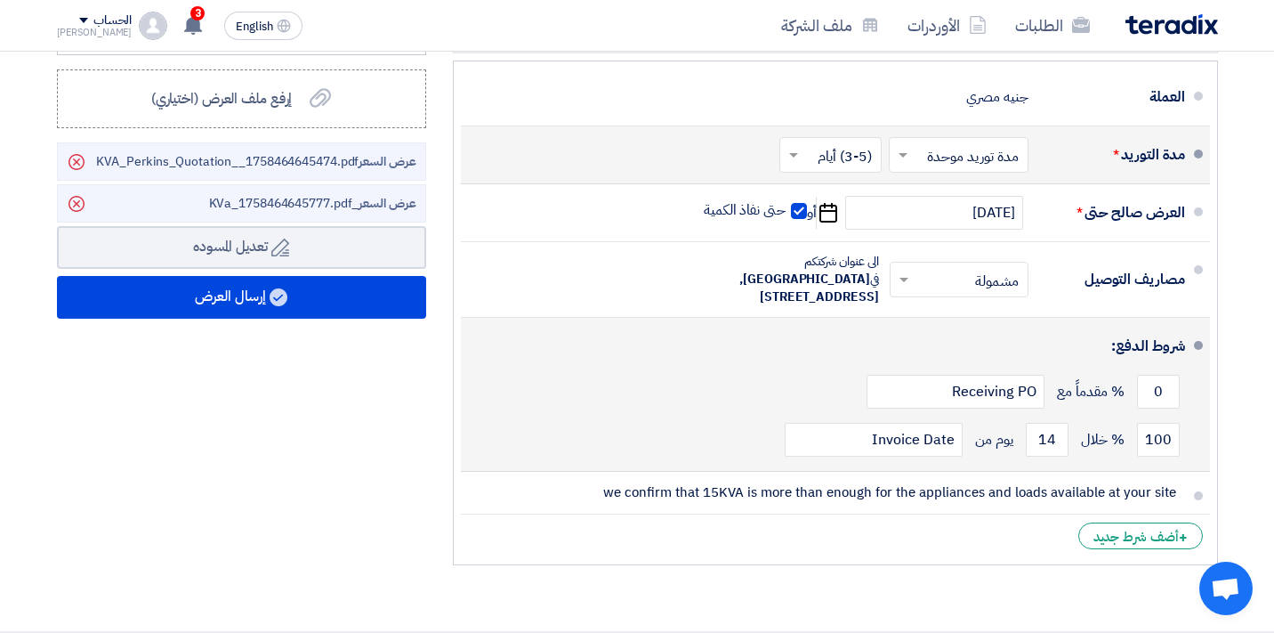
scroll to position [838, 0]
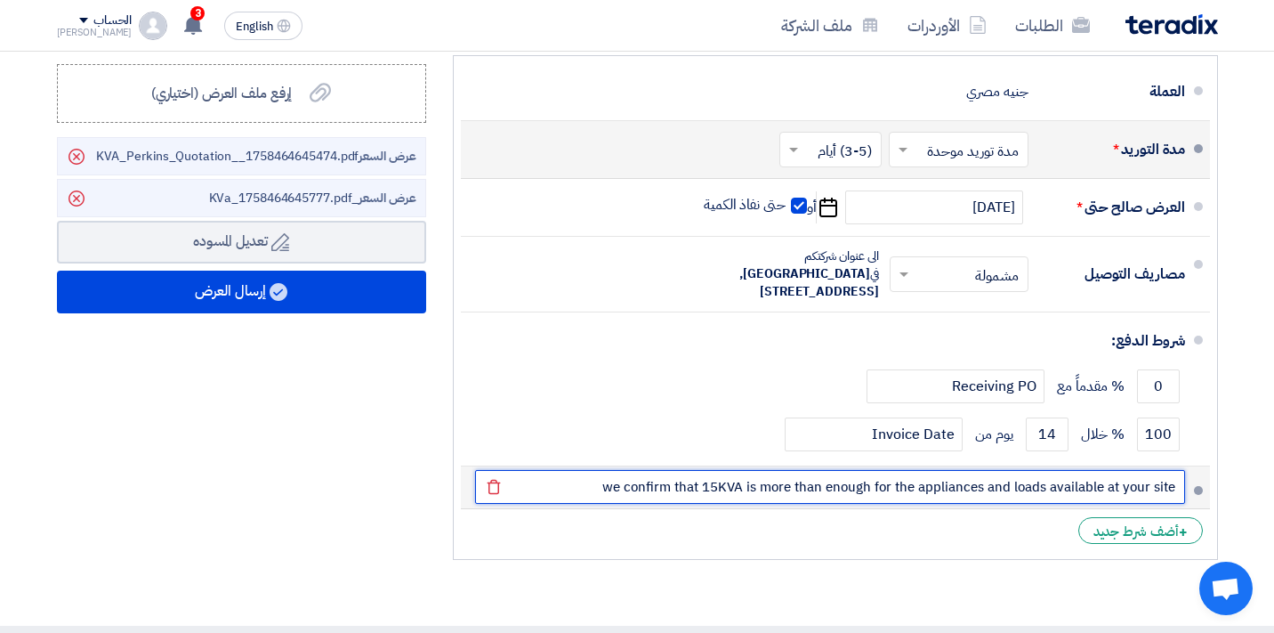
drag, startPoint x: 764, startPoint y: 489, endPoint x: 827, endPoint y: 489, distance: 62.3
click at [827, 489] on input "we confirm that 15KVA is more than enough for the appliances and loads availabl…" at bounding box center [830, 487] width 710 height 34
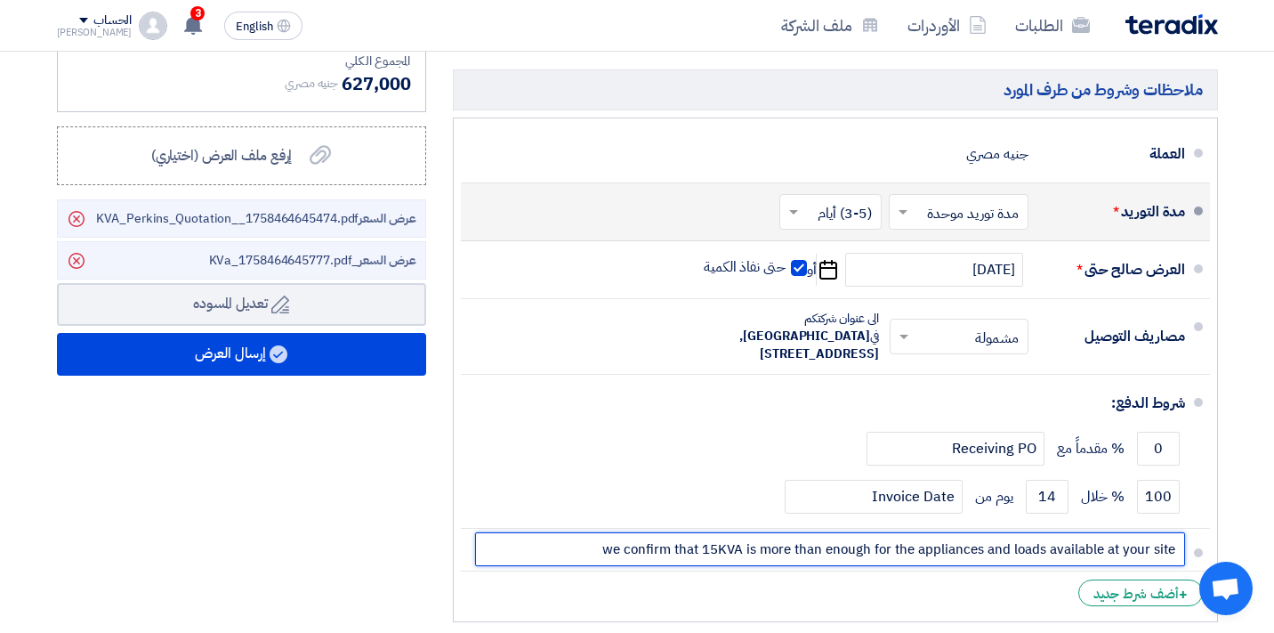
scroll to position [772, 0]
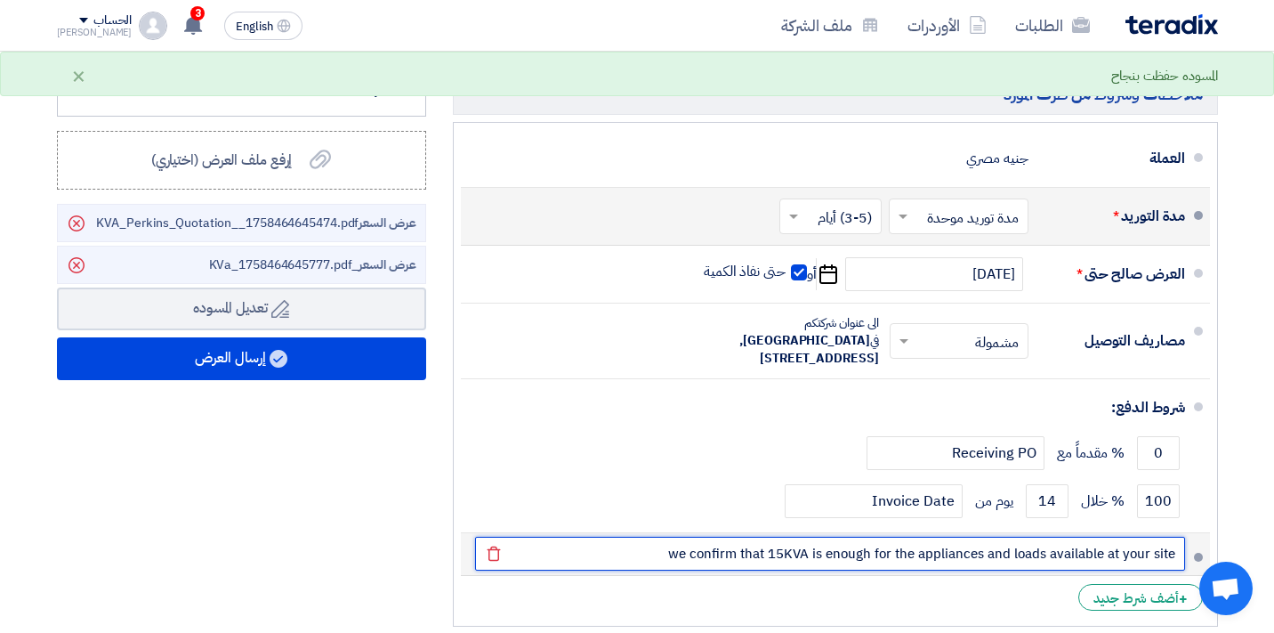
click at [1177, 554] on input "we confirm that 15KVA is enough for the appliances and loads available at your …" at bounding box center [830, 554] width 710 height 34
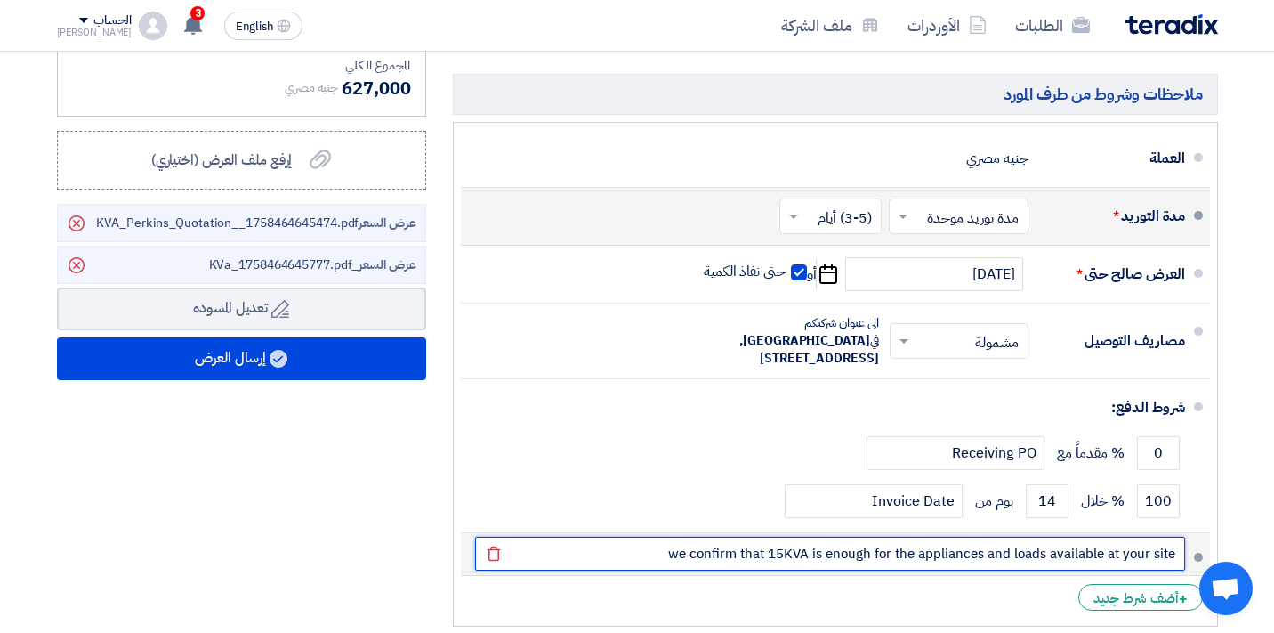
click at [1173, 559] on input "we confirm that 15KVA is enough for the appliances and loads available at your …" at bounding box center [830, 554] width 710 height 34
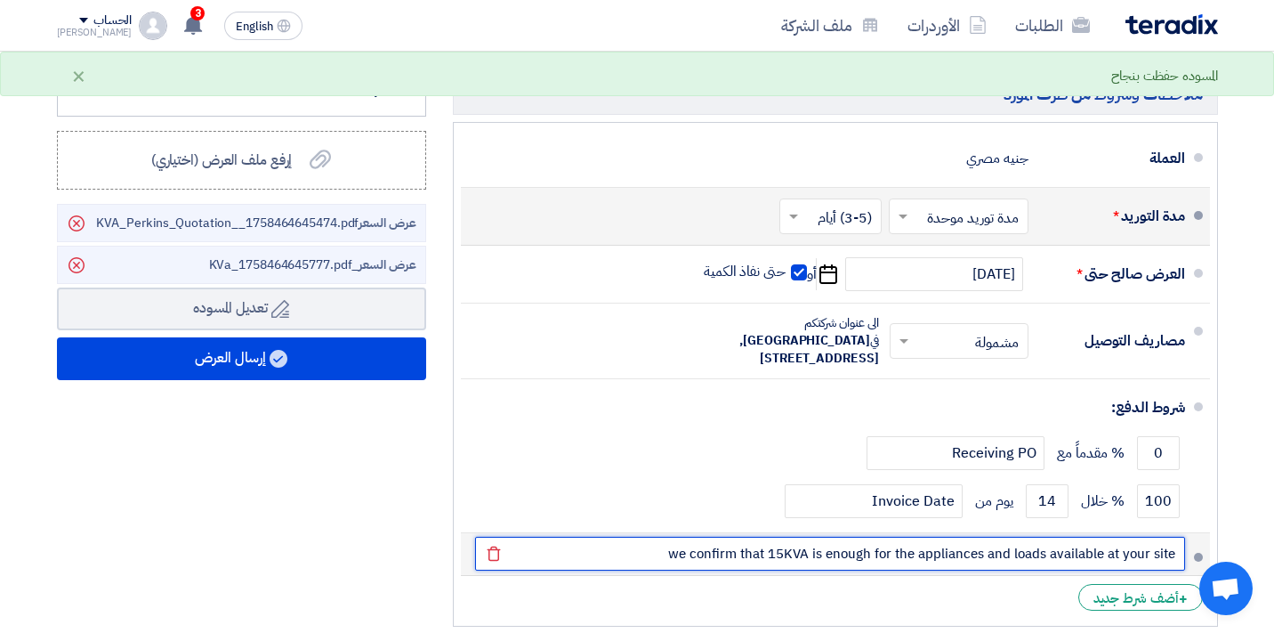
click at [666, 552] on input "we confirm that 15KVA is enough for the appliances and loads available at your …" at bounding box center [830, 554] width 710 height 34
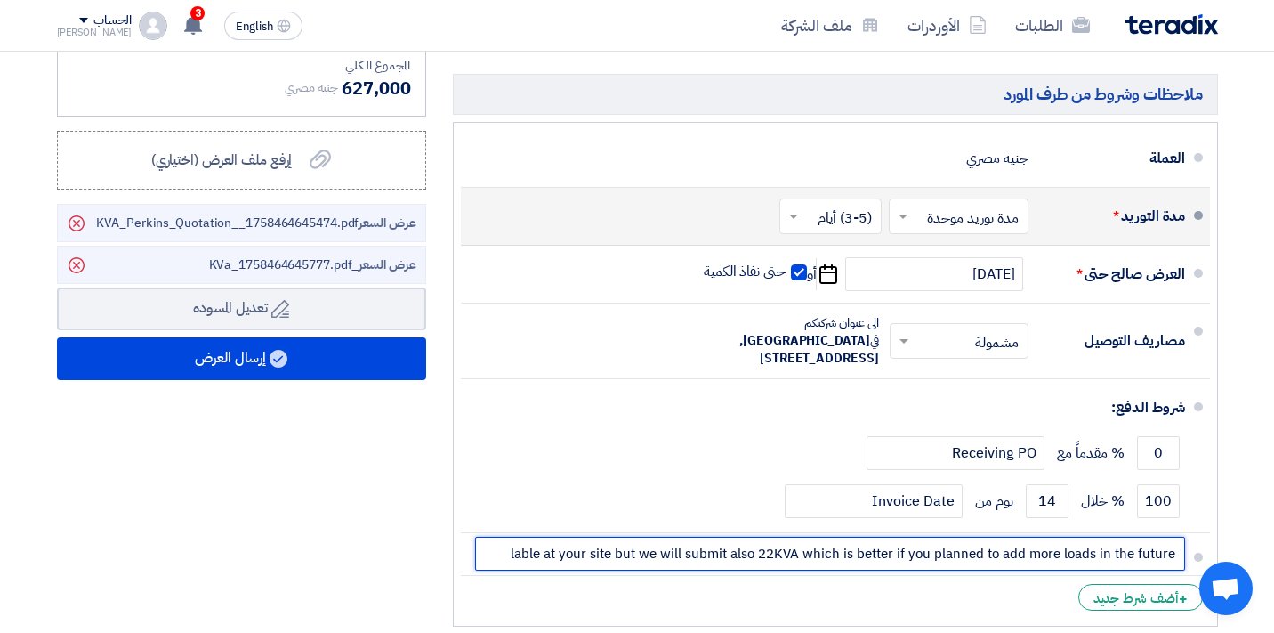
type input "we confirm that 15KVA is enough for the appliances and loads available at your …"
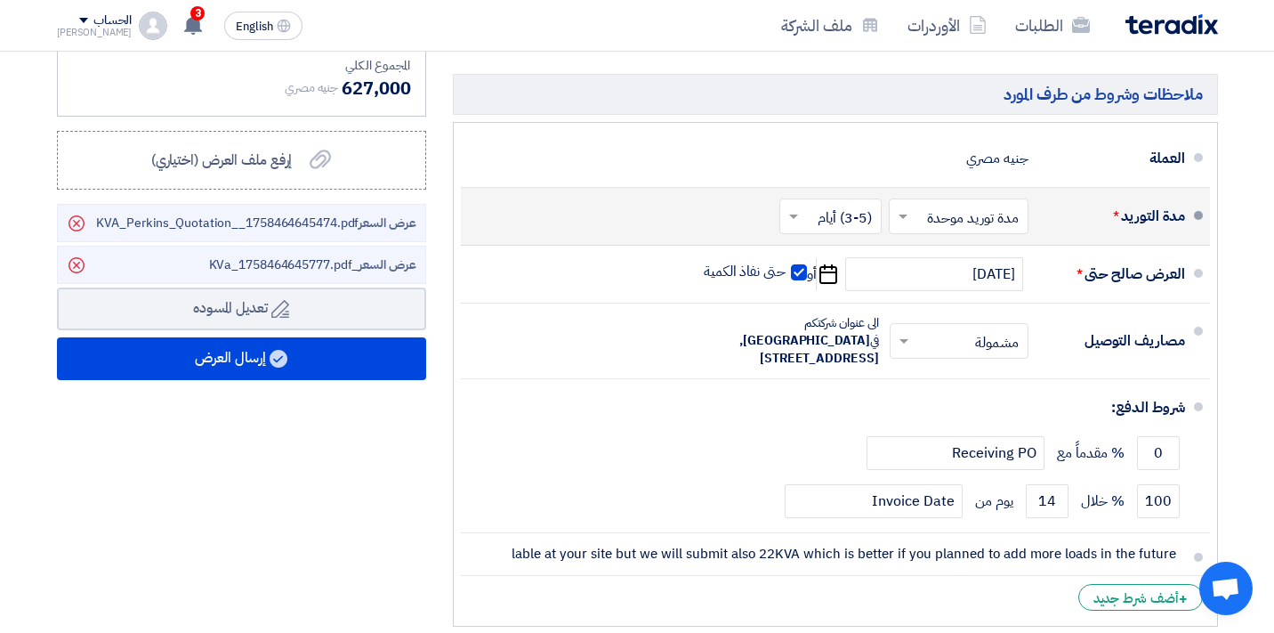
click at [918, 598] on li "+ أضف شرط جديد" at bounding box center [835, 597] width 749 height 43
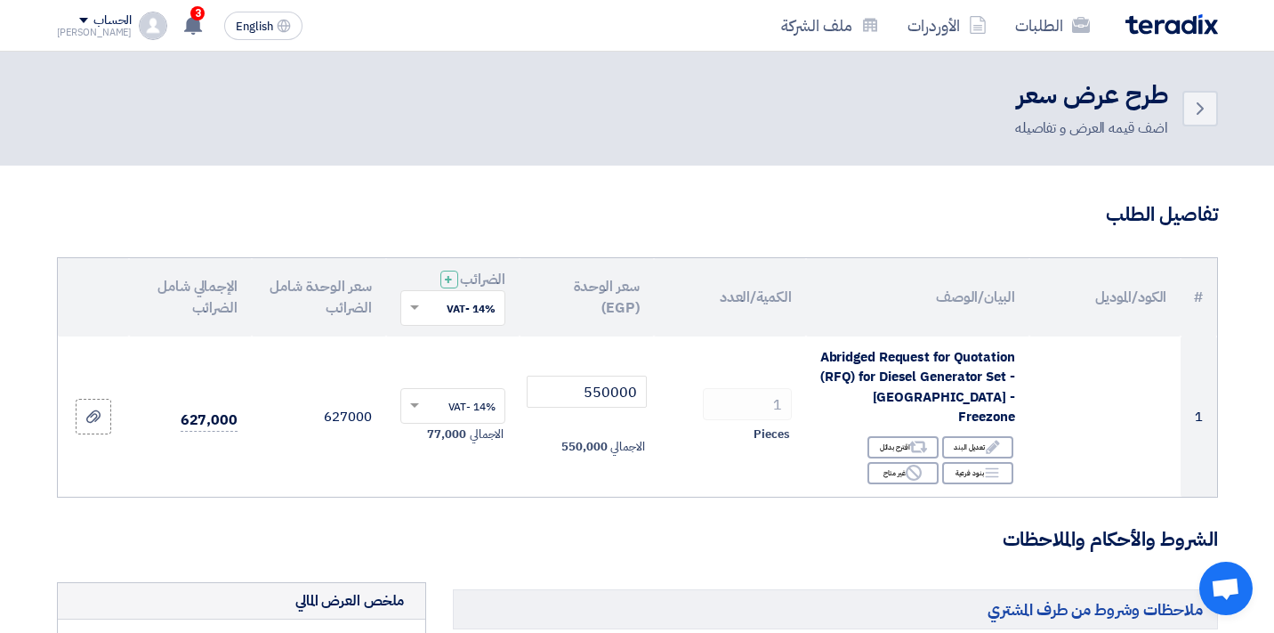
scroll to position [92, 0]
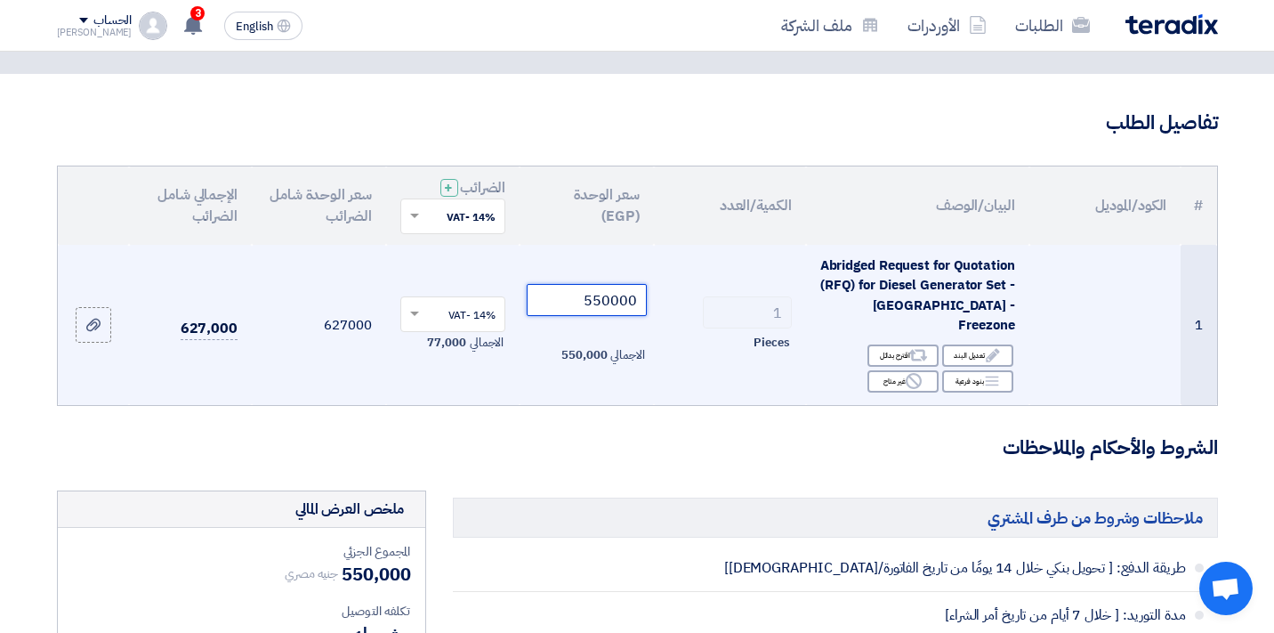
click at [586, 299] on input "550000" at bounding box center [587, 300] width 120 height 32
drag, startPoint x: 586, startPoint y: 299, endPoint x: 641, endPoint y: 301, distance: 54.3
click at [641, 301] on input "550000" at bounding box center [587, 300] width 120 height 32
type input "430000"
click at [528, 368] on td "430000 الاجمالي 430,000" at bounding box center [587, 325] width 134 height 160
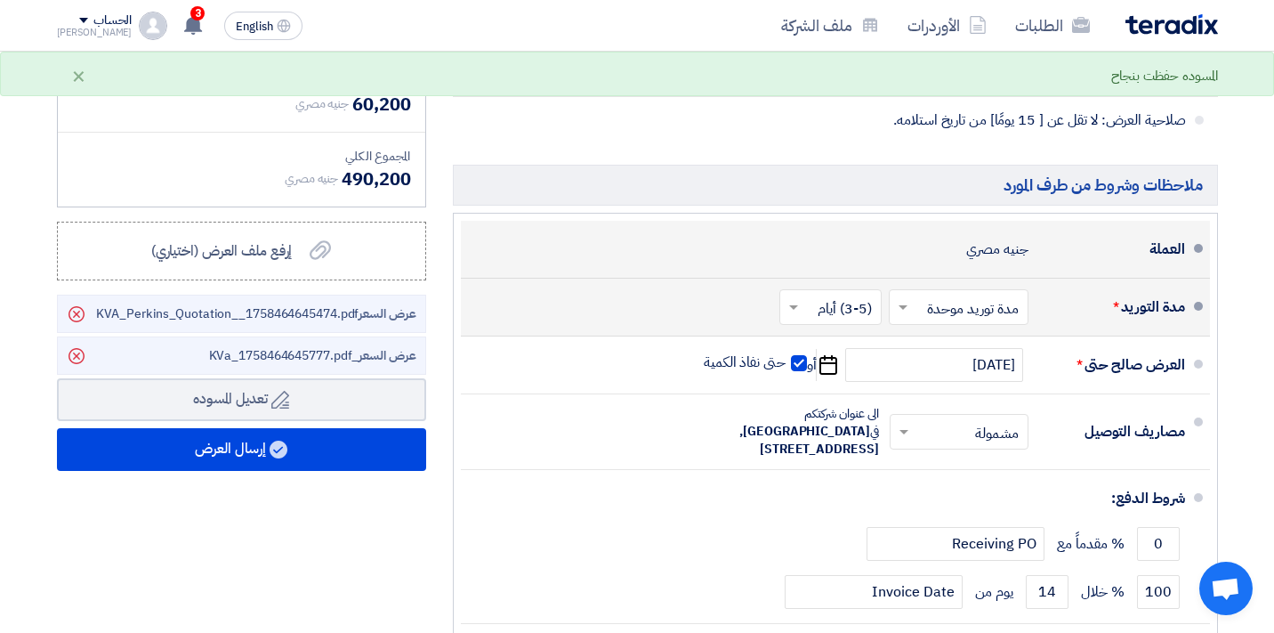
scroll to position [685, 0]
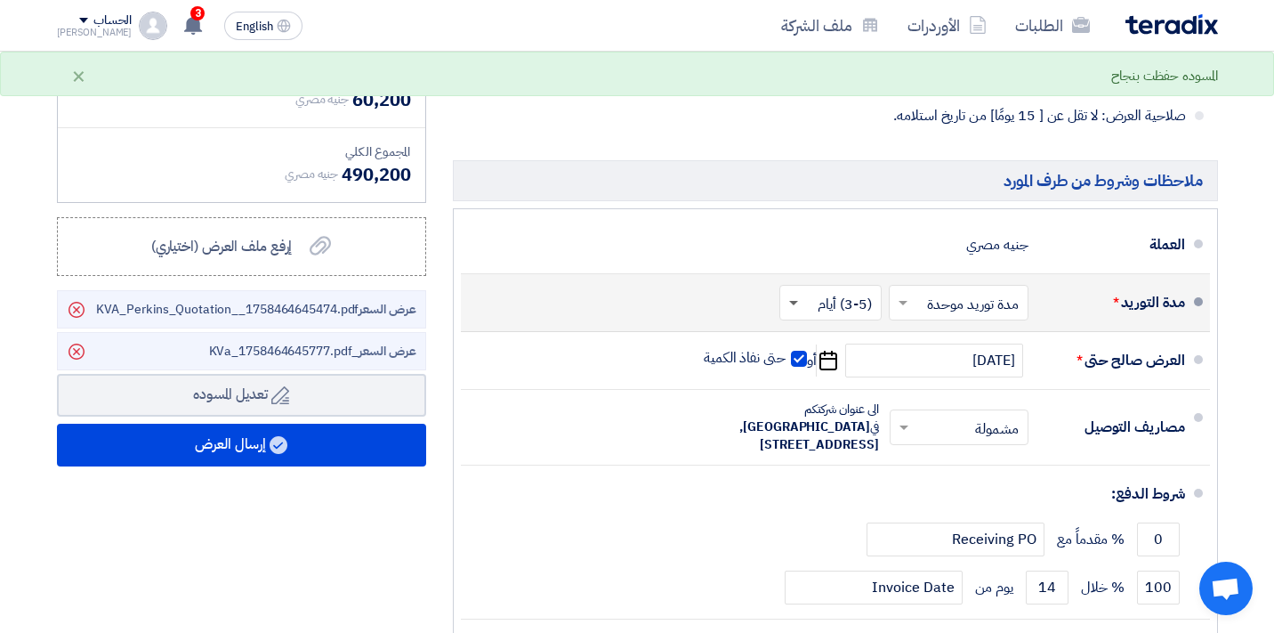
click at [792, 306] on span at bounding box center [792, 303] width 22 height 18
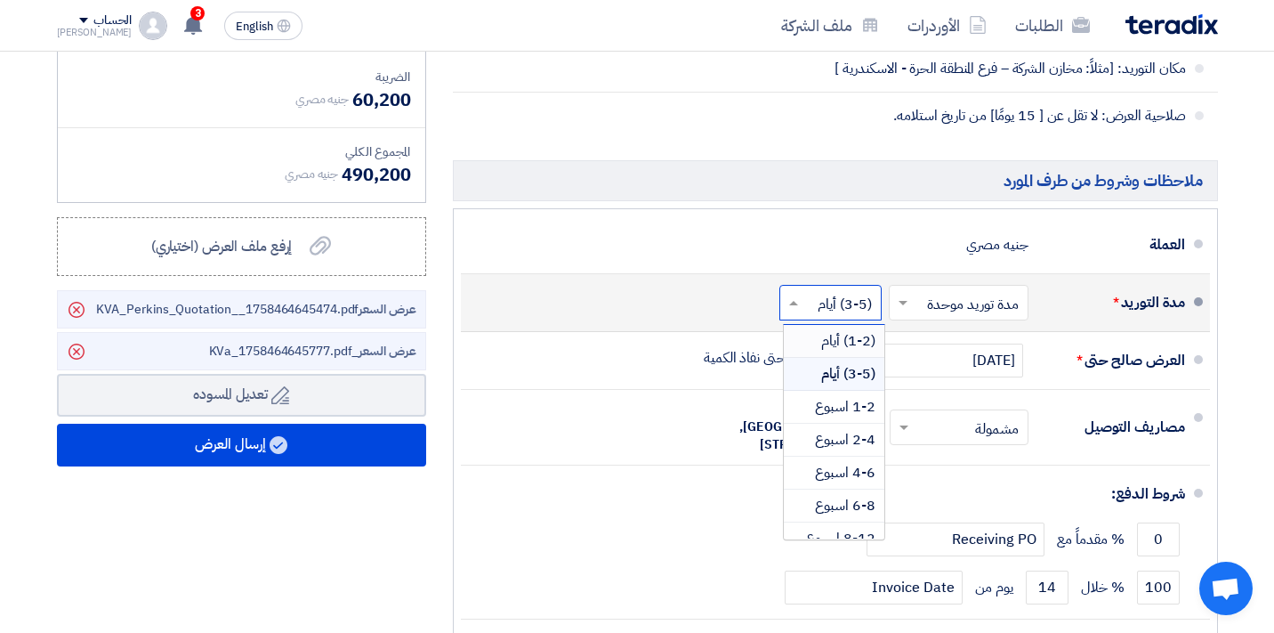
click at [816, 343] on div "(1-2) أيام" at bounding box center [834, 341] width 101 height 33
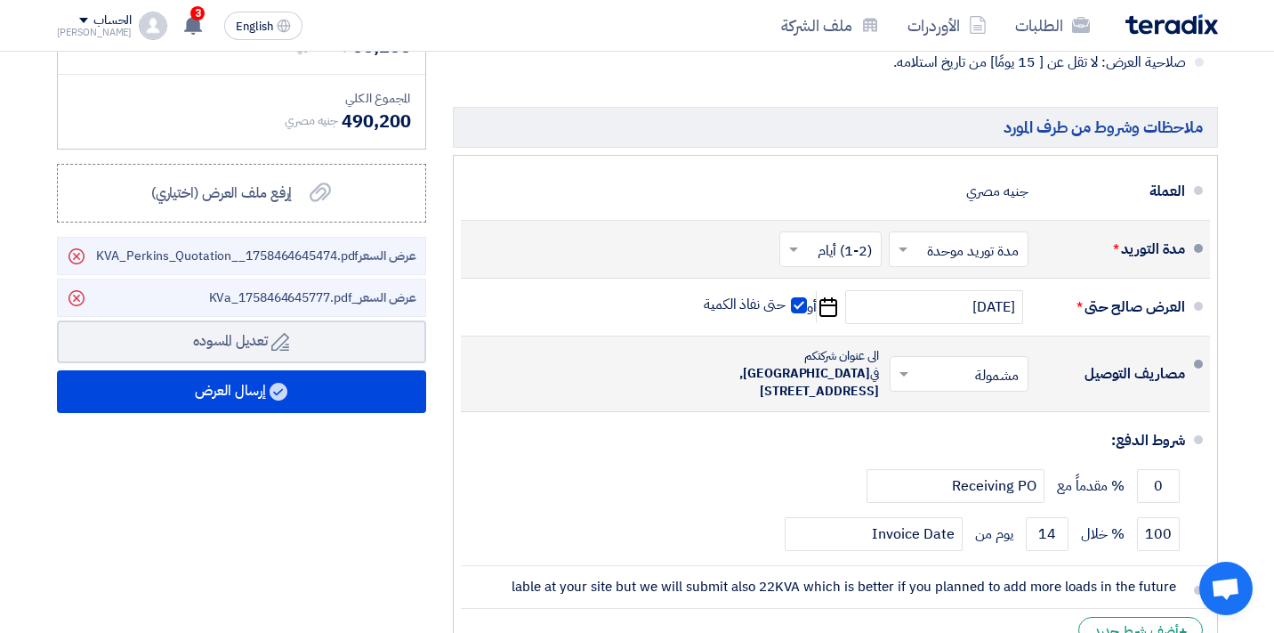
scroll to position [740, 0]
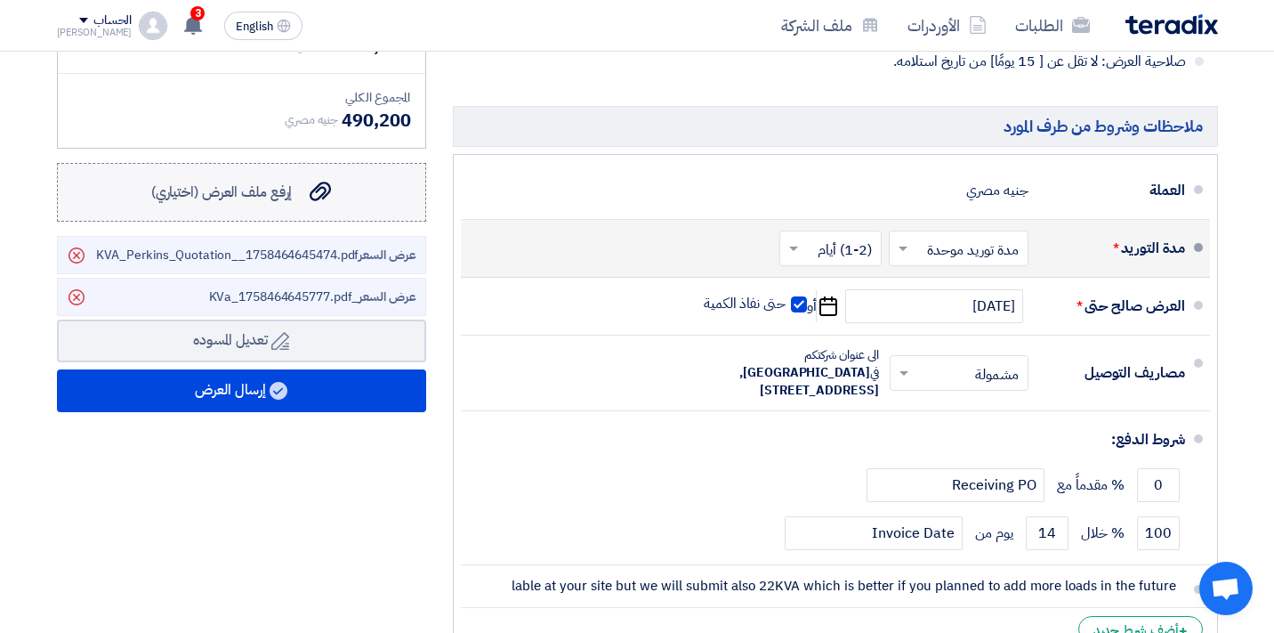
click at [298, 191] on div "إرفع ملف العرض (اختياري) إرفع ملف العرض (اختياري)" at bounding box center [241, 192] width 181 height 21
click at [0, 0] on input "إرفع ملف العرض (اختياري) إرفع ملف العرض (اختياري)" at bounding box center [0, 0] width 0 height 0
click at [279, 195] on span "إرفع ملف العرض (اختياري)" at bounding box center [222, 192] width 142 height 21
click at [0, 0] on input "إرفع ملف العرض (اختياري) إرفع ملف العرض (اختياري)" at bounding box center [0, 0] width 0 height 0
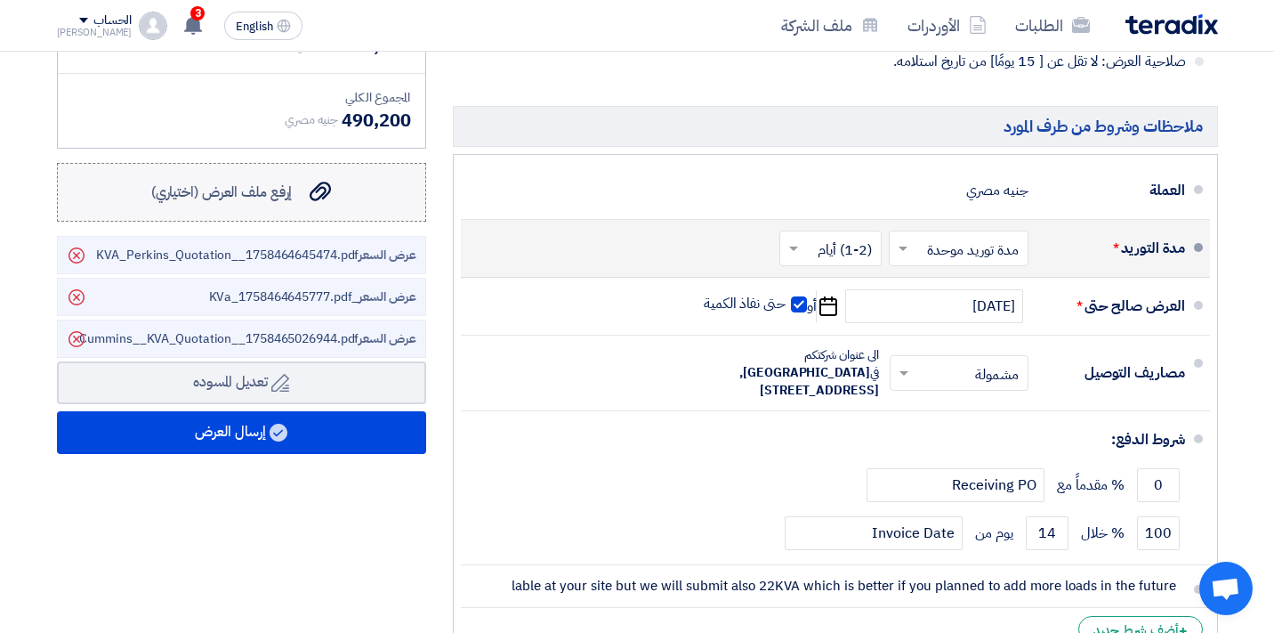
click at [283, 192] on span "إرفع ملف العرض (اختياري)" at bounding box center [222, 192] width 142 height 21
click at [0, 0] on input "إرفع ملف العرض (اختياري) إرفع ملف العرض (اختياري)" at bounding box center [0, 0] width 0 height 0
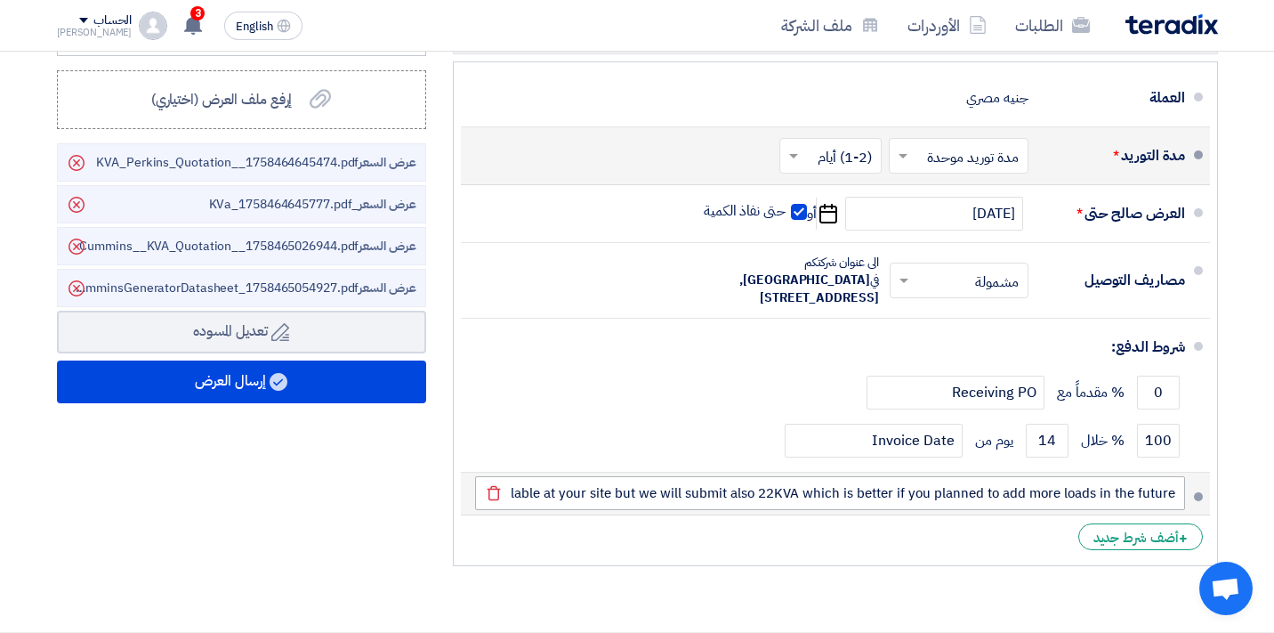
scroll to position [837, 0]
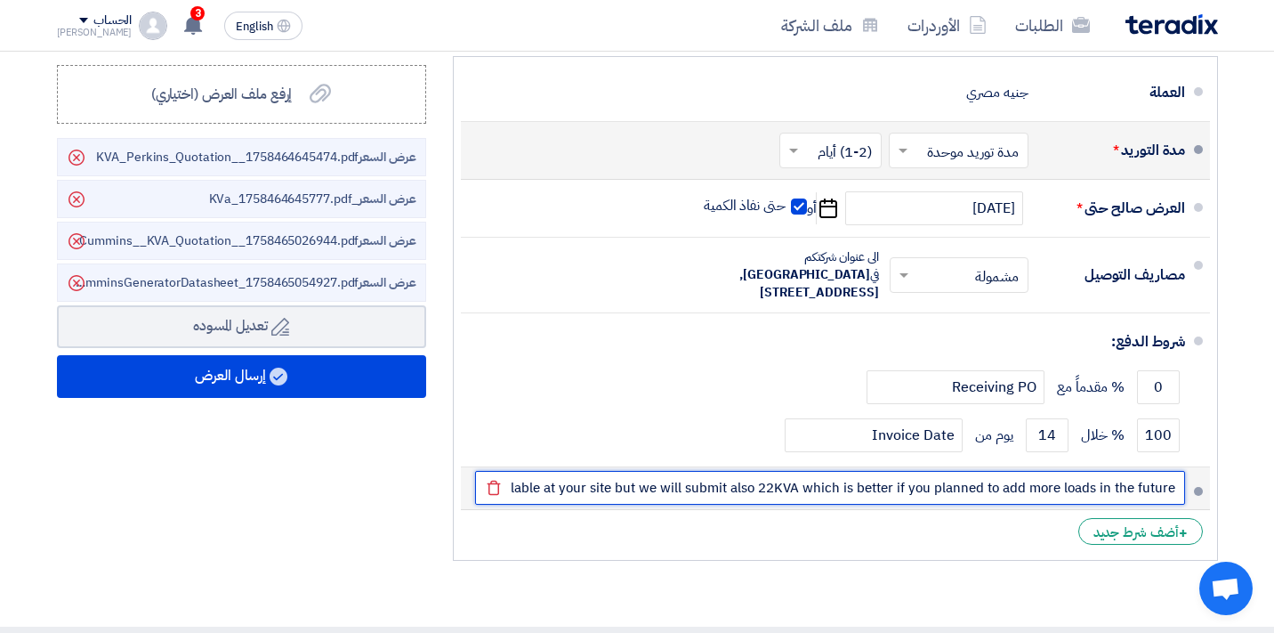
click at [596, 492] on input "we confirm that 15KVA is enough for the appliances and loads available at your …" at bounding box center [830, 488] width 710 height 34
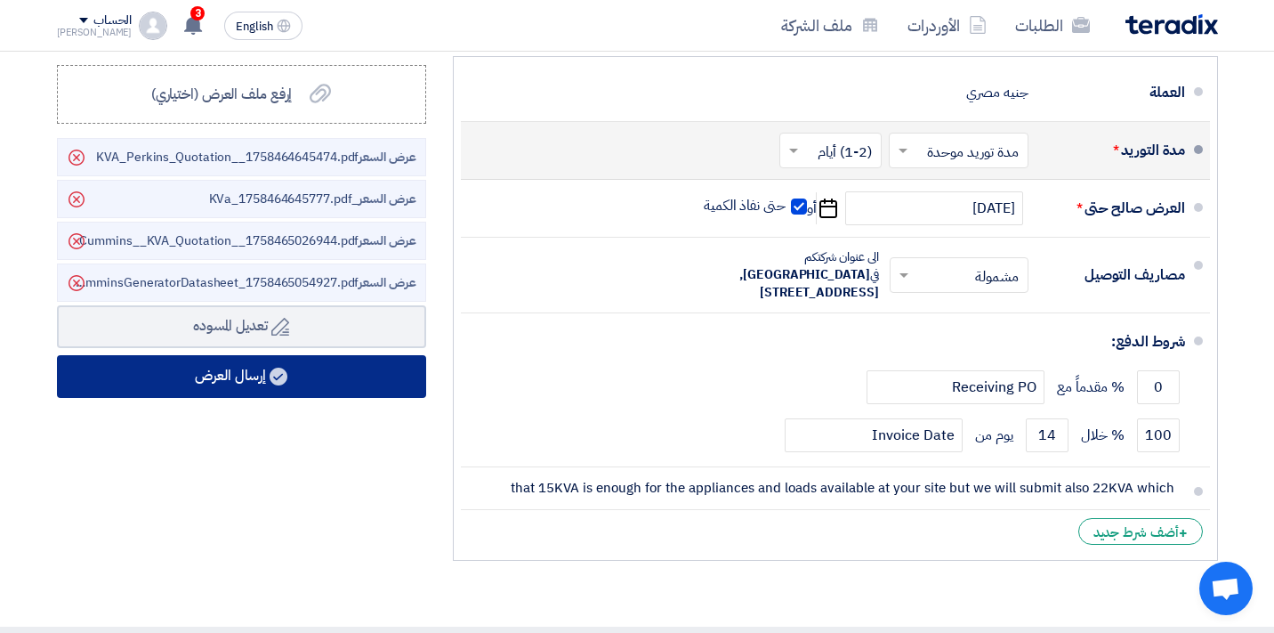
click at [203, 385] on button "إرسال العرض" at bounding box center [241, 376] width 369 height 43
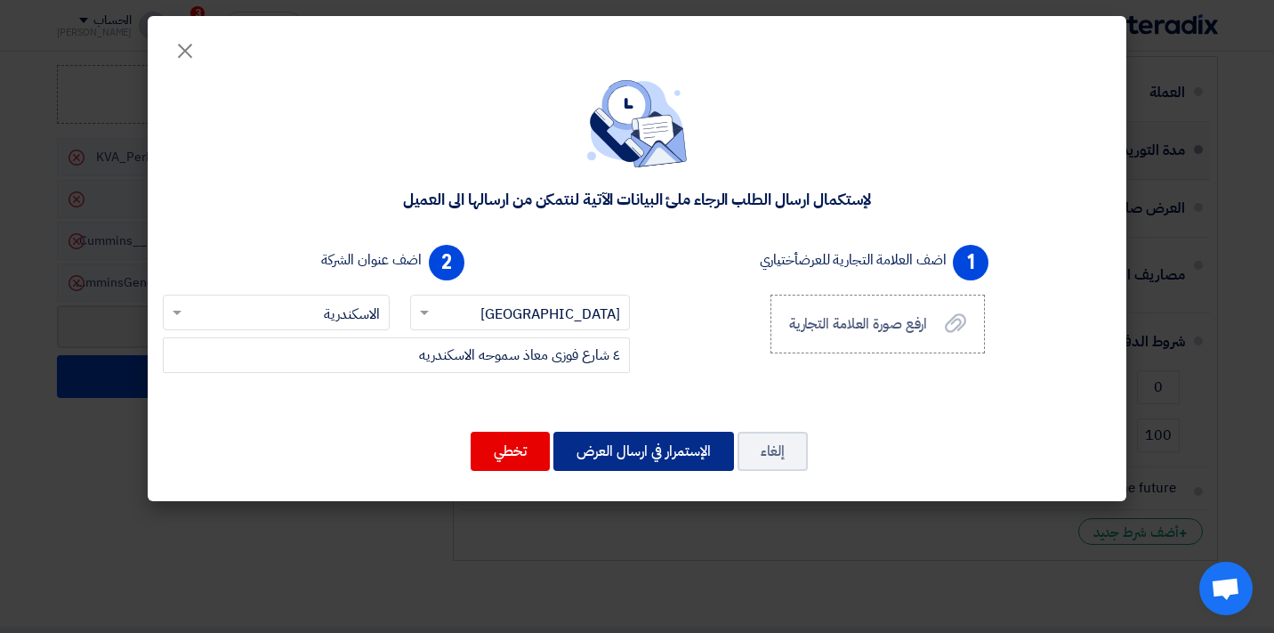
click at [647, 449] on button "الإستمرار في ارسال العرض" at bounding box center [644, 451] width 181 height 39
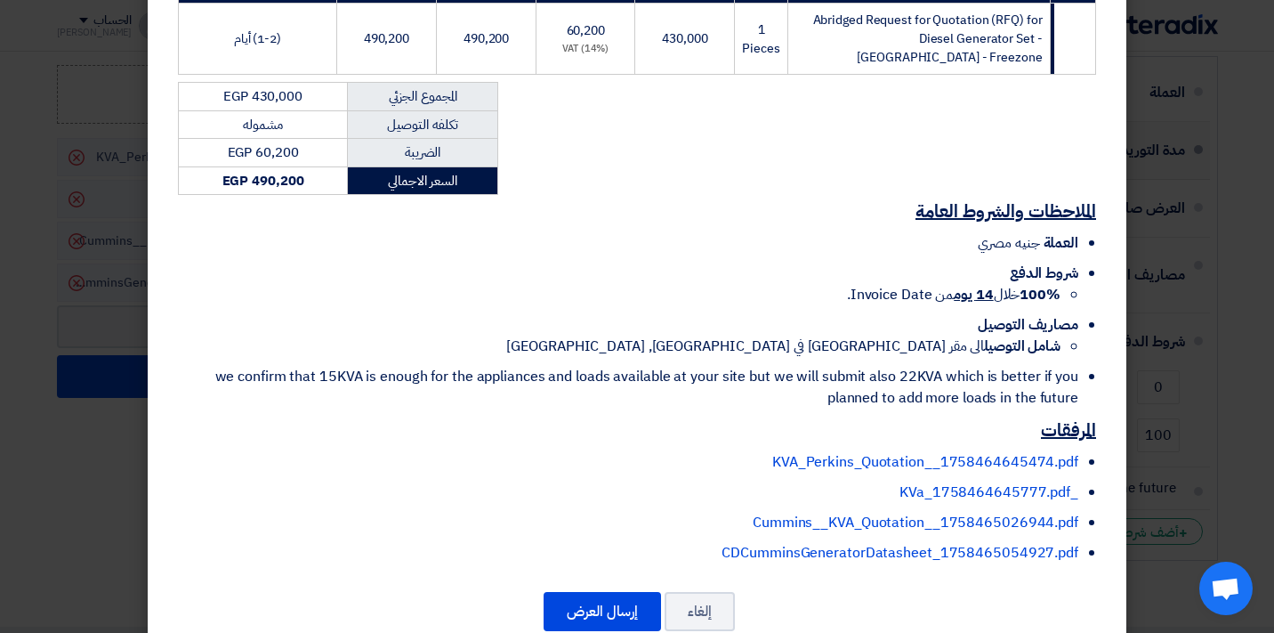
scroll to position [395, 0]
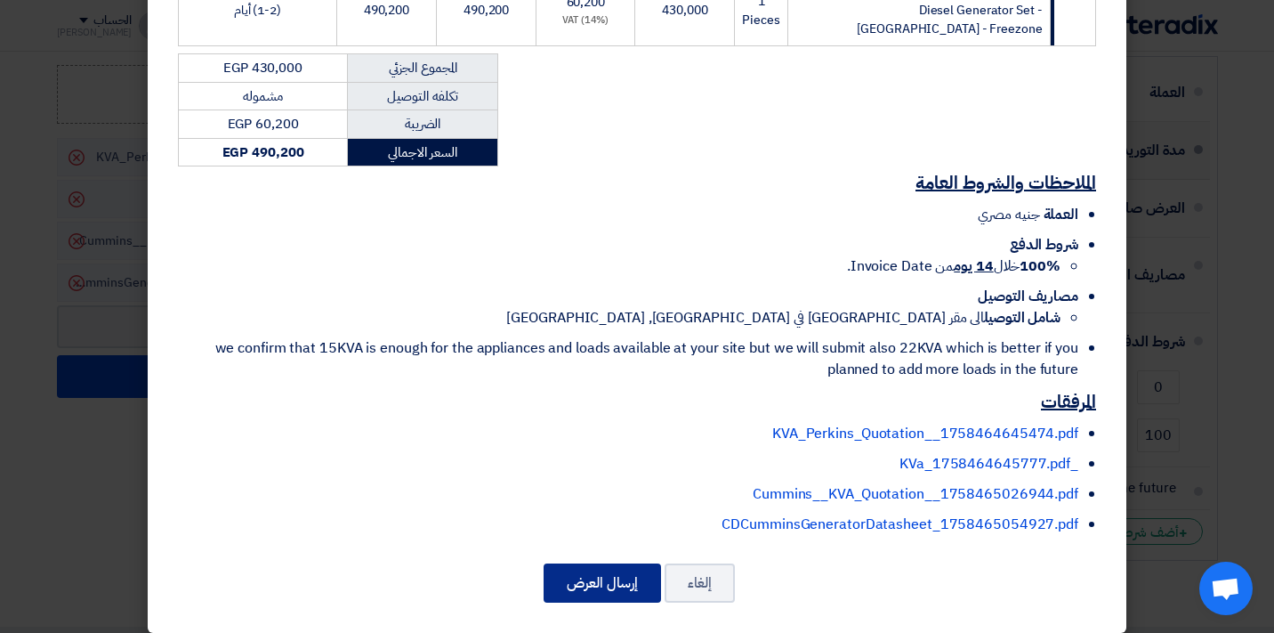
click at [603, 566] on button "إرسال العرض" at bounding box center [602, 582] width 117 height 39
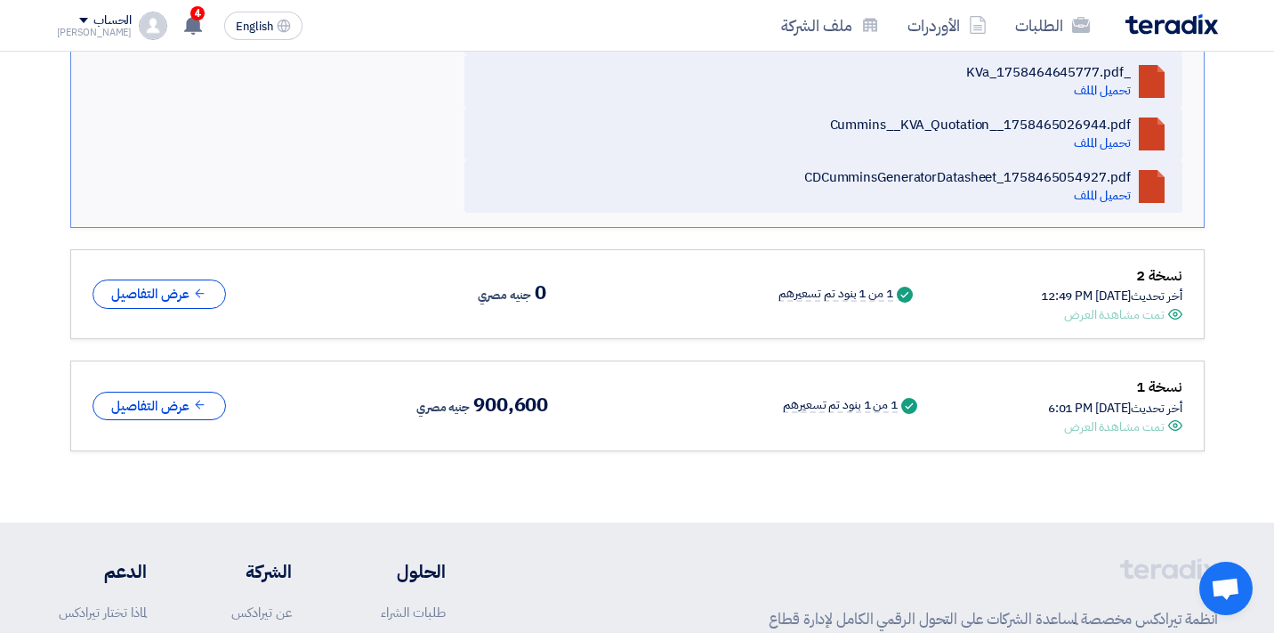
scroll to position [1239, 0]
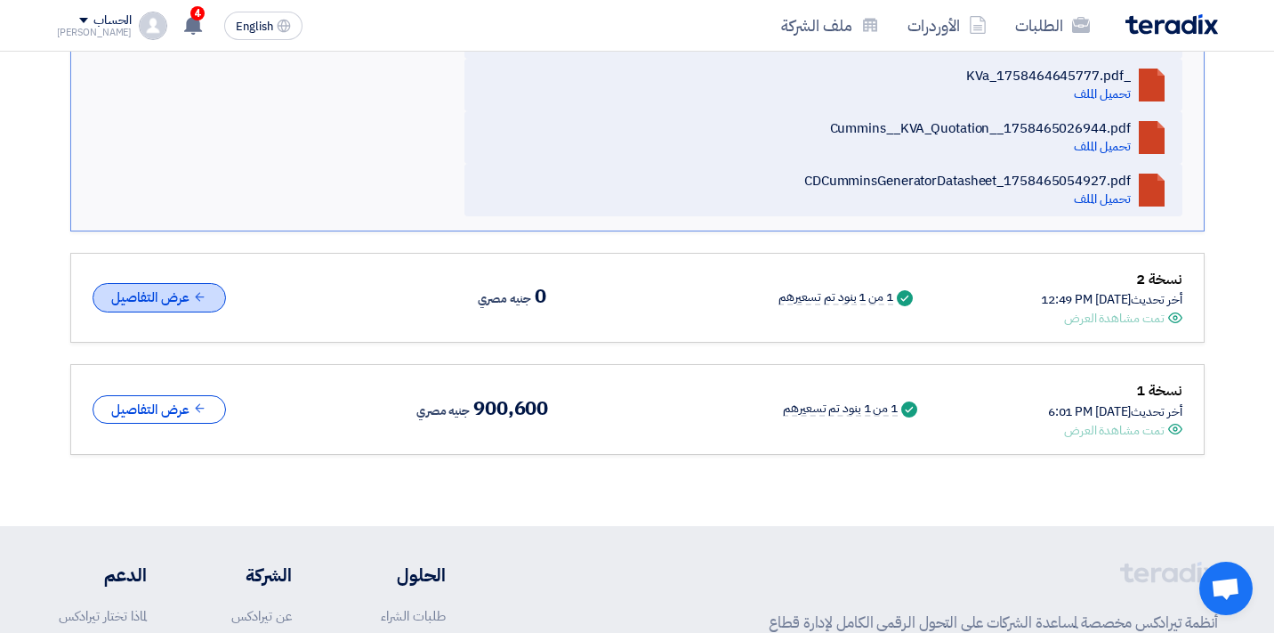
click at [178, 283] on button "عرض التفاصيل" at bounding box center [159, 297] width 133 height 29
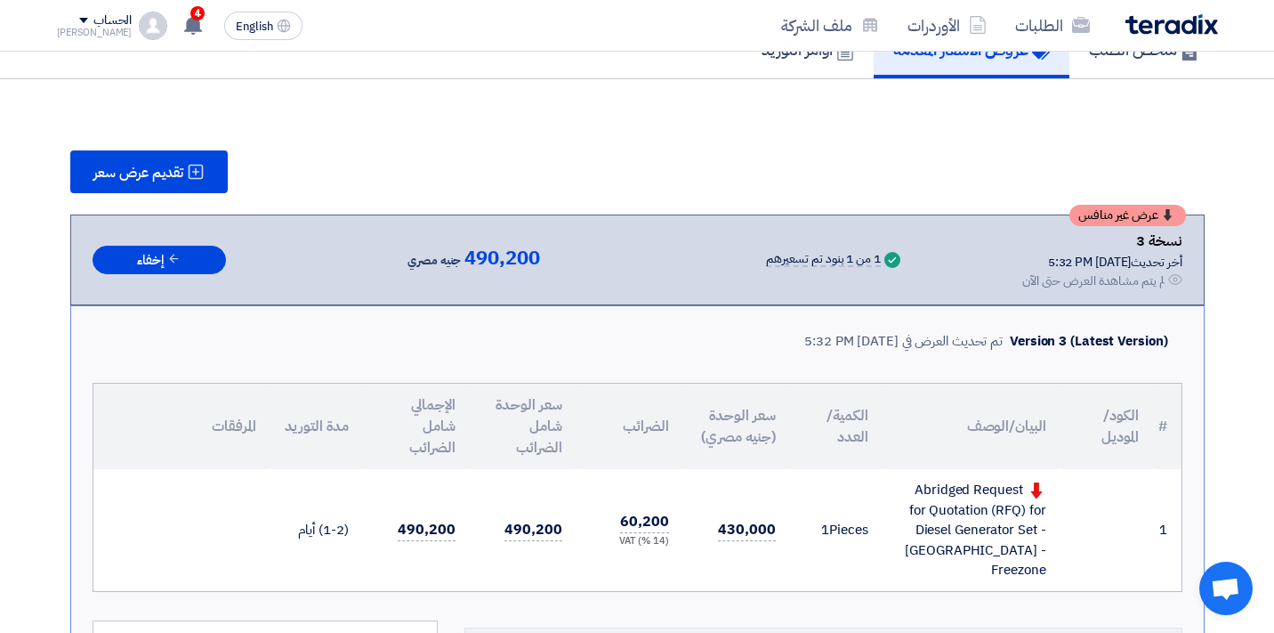
scroll to position [0, 0]
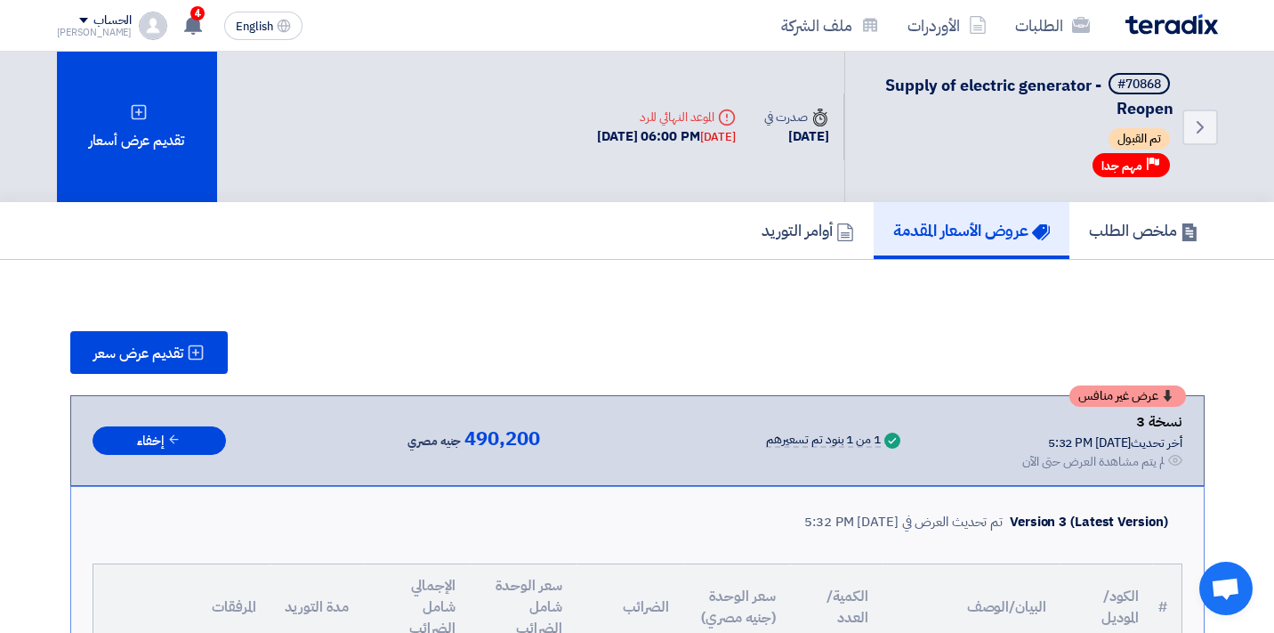
click at [966, 227] on h5 "عروض الأسعار المقدمة" at bounding box center [972, 230] width 157 height 20
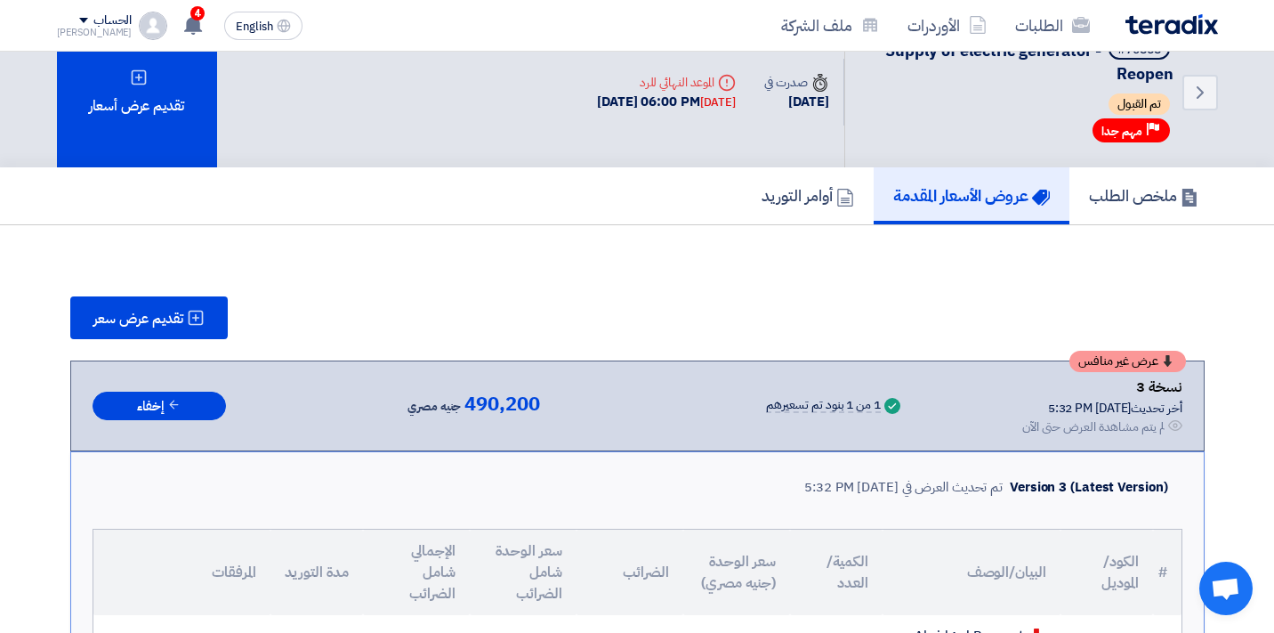
scroll to position [4, 0]
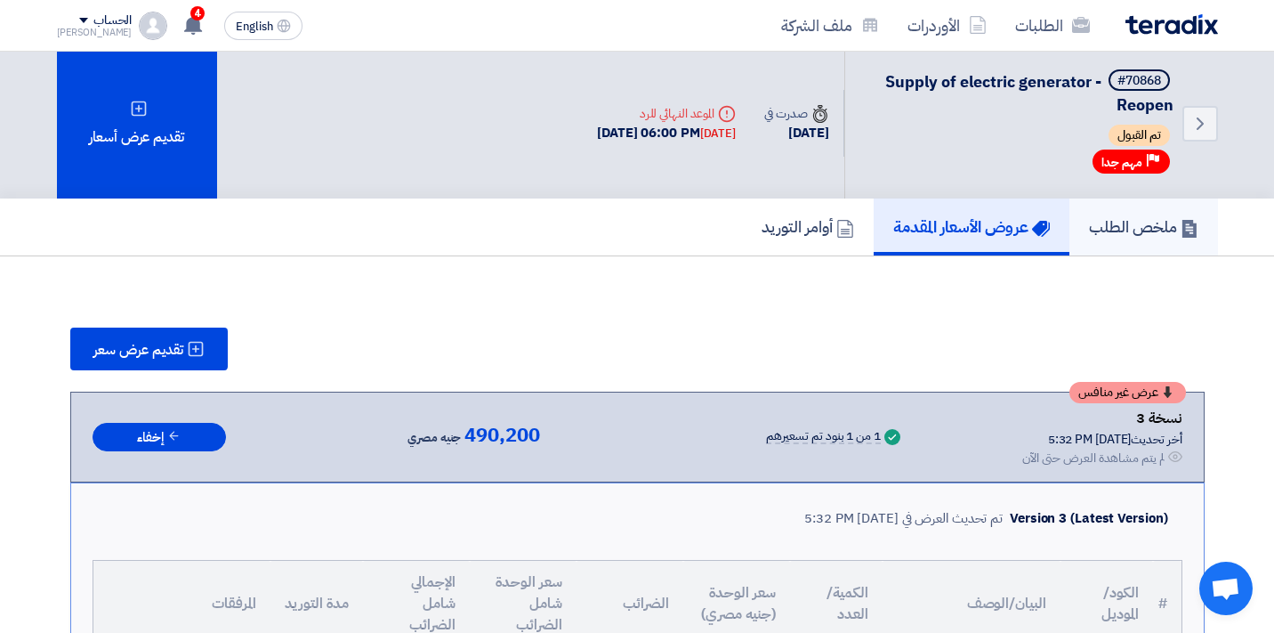
click at [1118, 222] on h5 "ملخص الطلب" at bounding box center [1143, 226] width 109 height 20
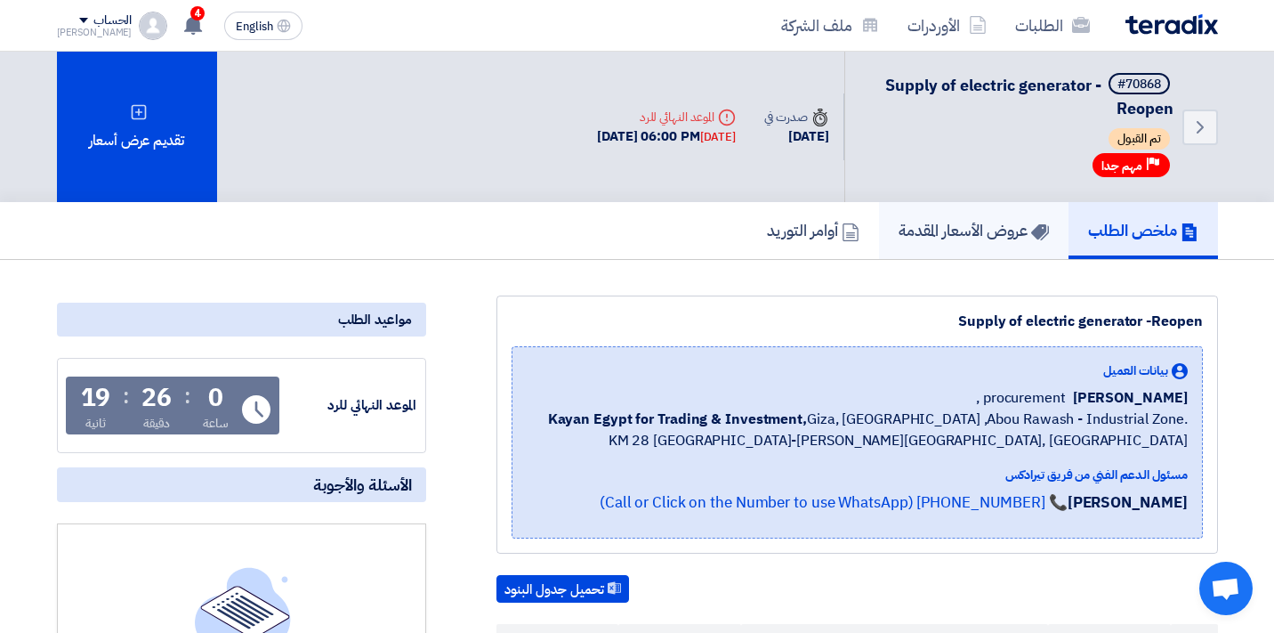
click at [979, 231] on h5 "عروض الأسعار المقدمة" at bounding box center [974, 230] width 150 height 20
